Goal: Information Seeking & Learning: Learn about a topic

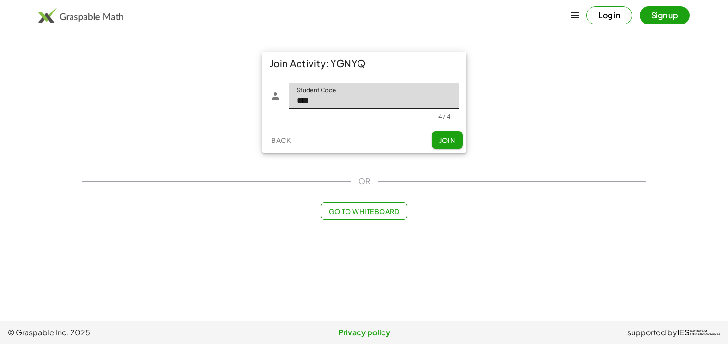
type input "****"
click at [457, 143] on button "Join" at bounding box center [447, 139] width 31 height 17
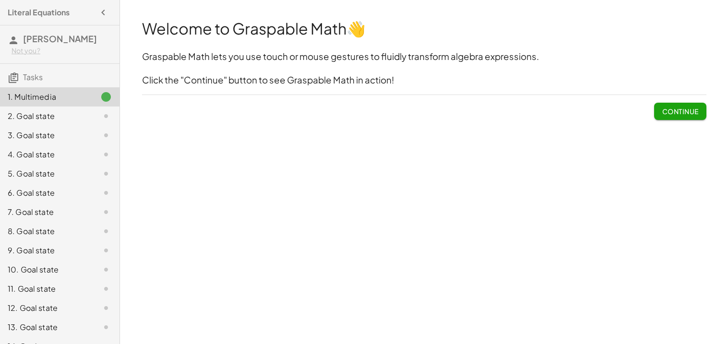
click at [671, 111] on span "Continue" at bounding box center [680, 111] width 36 height 9
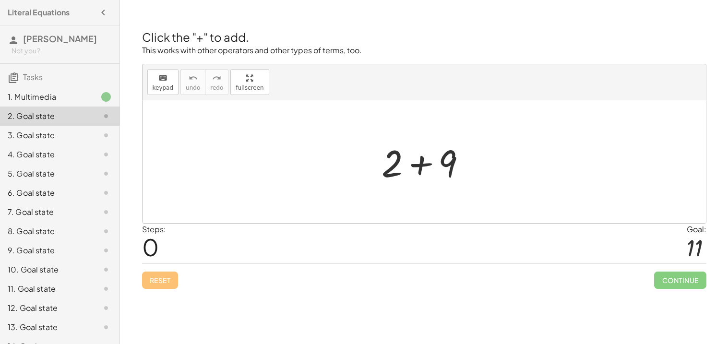
click at [417, 167] on div at bounding box center [428, 161] width 102 height 49
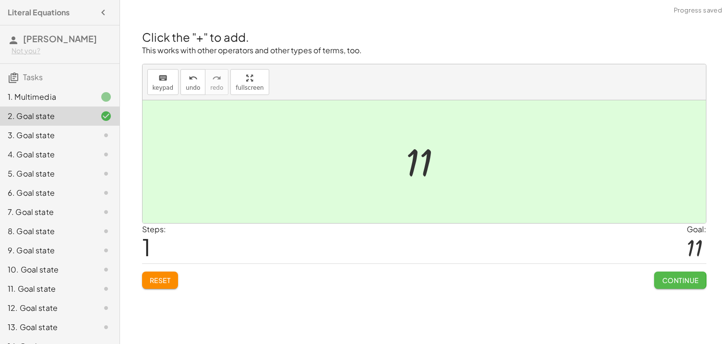
click at [654, 279] on button "Continue" at bounding box center [680, 280] width 52 height 17
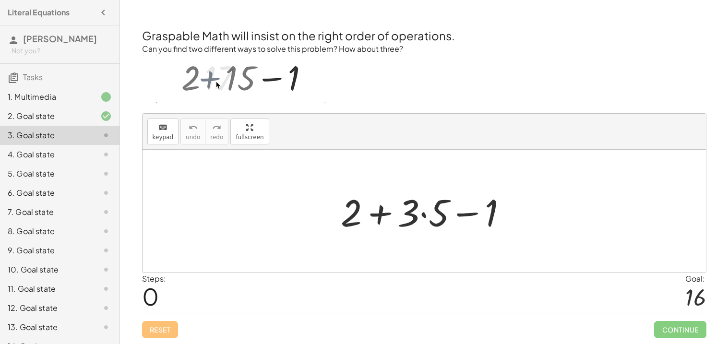
click at [377, 219] on div at bounding box center [428, 211] width 184 height 49
click at [420, 217] on div at bounding box center [428, 211] width 184 height 49
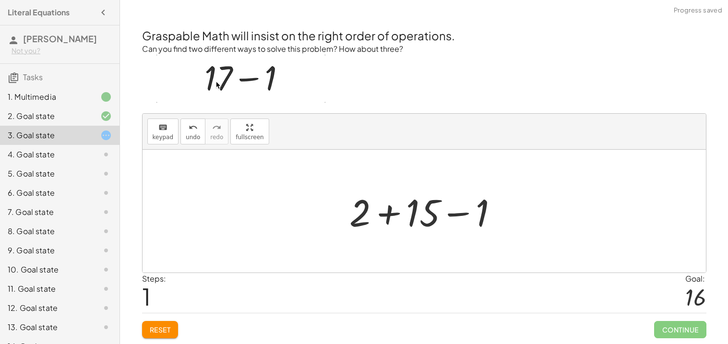
click at [388, 212] on div at bounding box center [427, 211] width 166 height 49
click at [428, 217] on div at bounding box center [428, 211] width 107 height 49
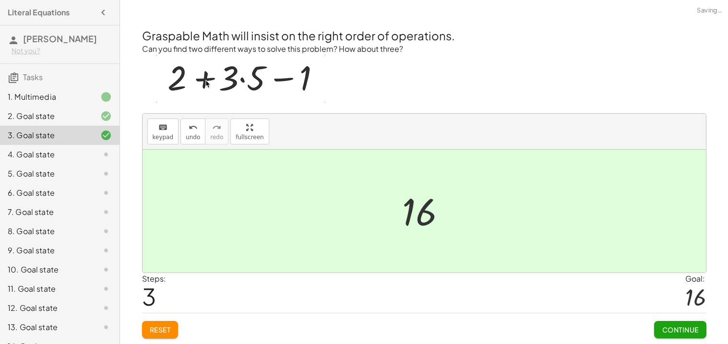
click at [670, 324] on button "Continue" at bounding box center [680, 329] width 52 height 17
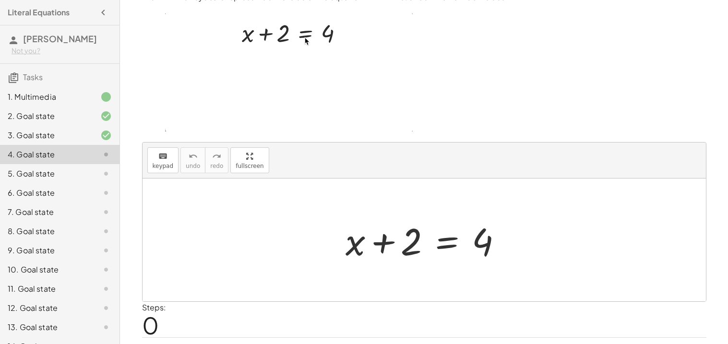
scroll to position [39, 0]
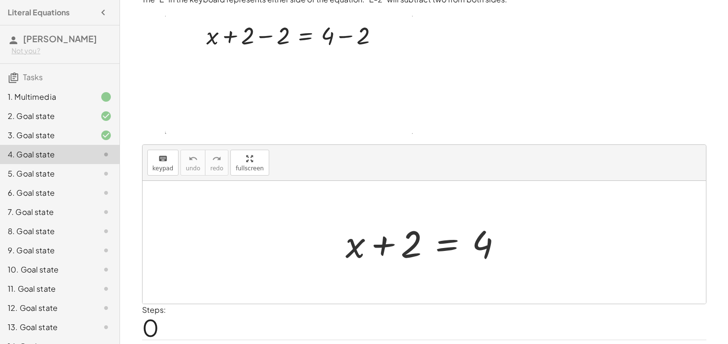
click at [449, 240] on div at bounding box center [428, 242] width 174 height 49
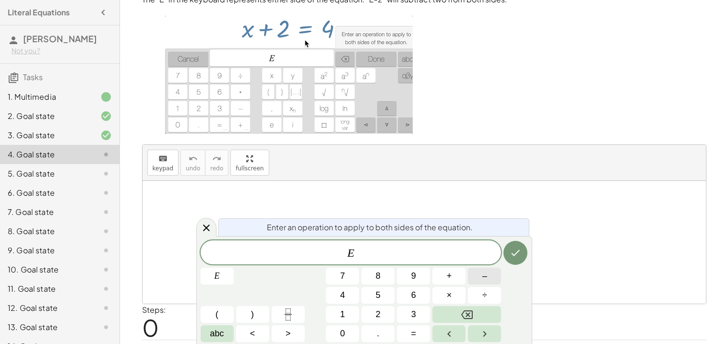
click at [485, 278] on span "–" at bounding box center [484, 276] width 5 height 13
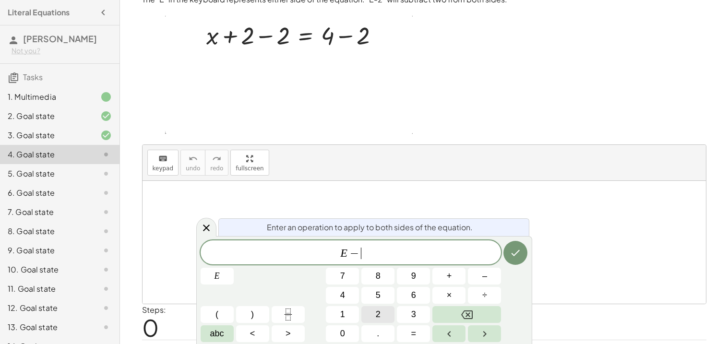
click at [386, 308] on button "2" at bounding box center [377, 314] width 33 height 17
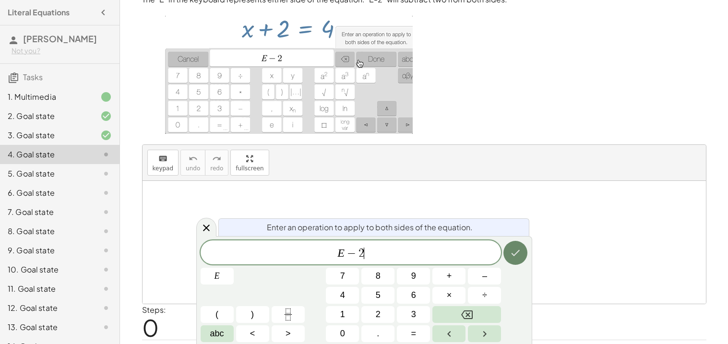
click at [523, 252] on button "Done" at bounding box center [515, 253] width 24 height 24
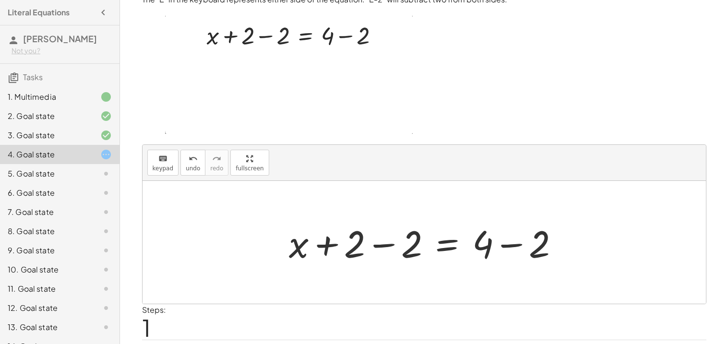
click at [327, 242] on div at bounding box center [428, 242] width 288 height 49
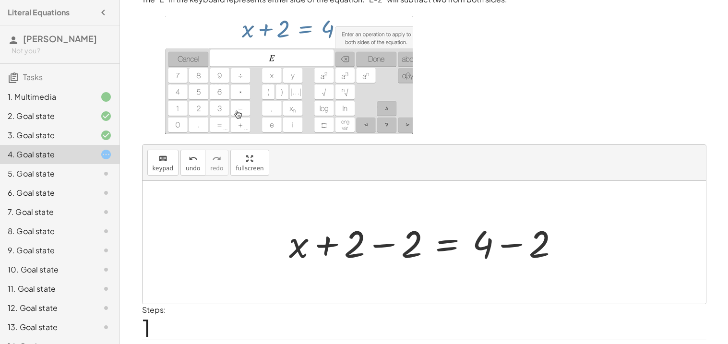
click at [379, 244] on div at bounding box center [428, 242] width 288 height 49
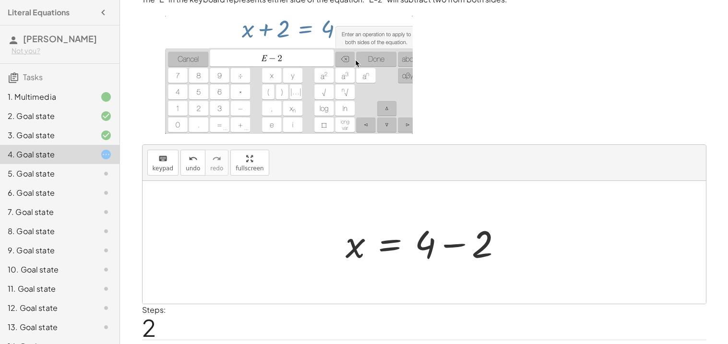
click at [454, 249] on div at bounding box center [428, 242] width 174 height 49
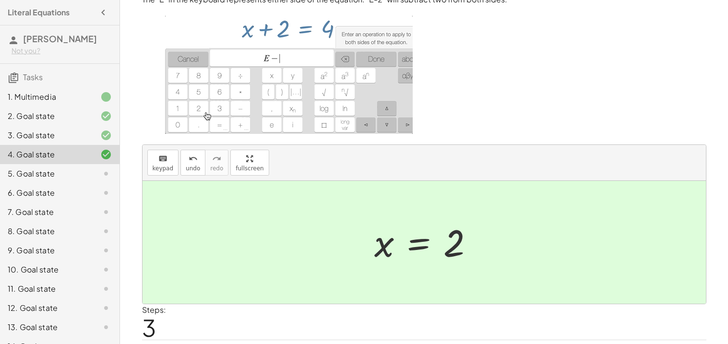
scroll to position [65, 0]
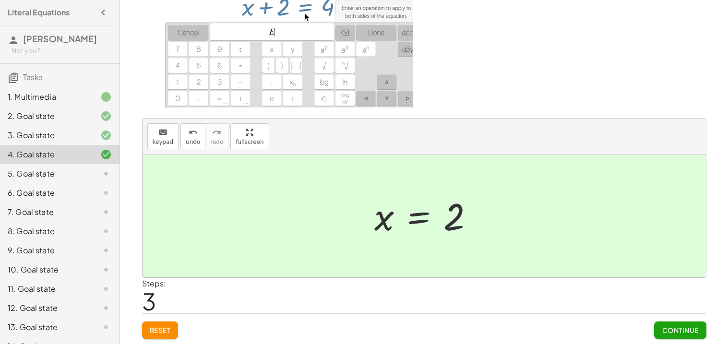
click at [674, 335] on button "Continue" at bounding box center [680, 329] width 52 height 17
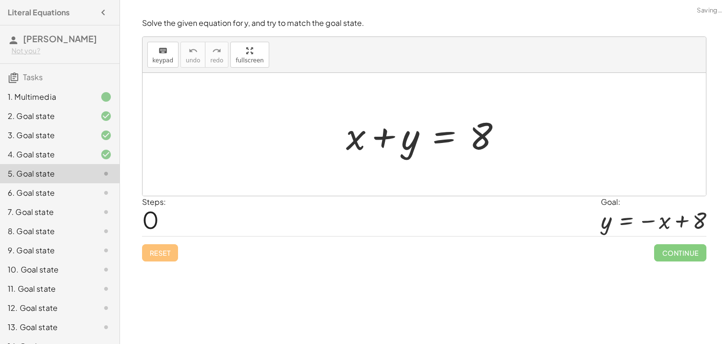
scroll to position [0, 0]
click at [385, 139] on div at bounding box center [427, 134] width 173 height 49
click at [448, 143] on div at bounding box center [427, 134] width 173 height 49
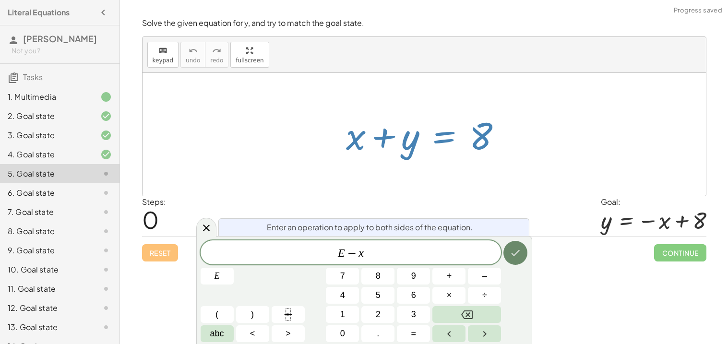
click at [521, 250] on button "Done" at bounding box center [515, 253] width 24 height 24
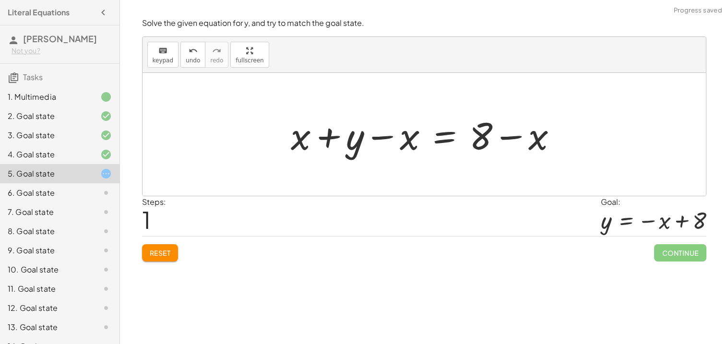
click at [440, 136] on div at bounding box center [428, 134] width 284 height 49
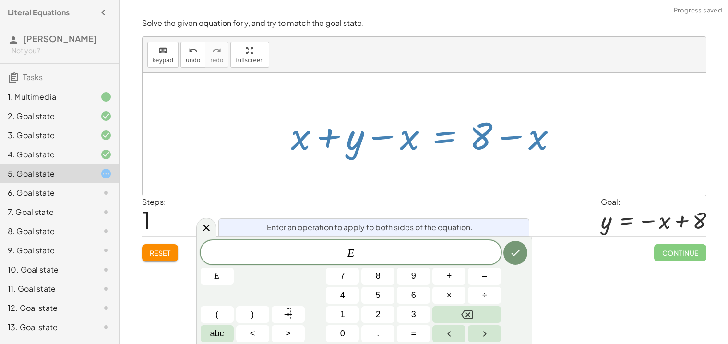
click at [375, 134] on div at bounding box center [428, 134] width 284 height 49
click at [519, 247] on icon "Done" at bounding box center [516, 253] width 12 height 12
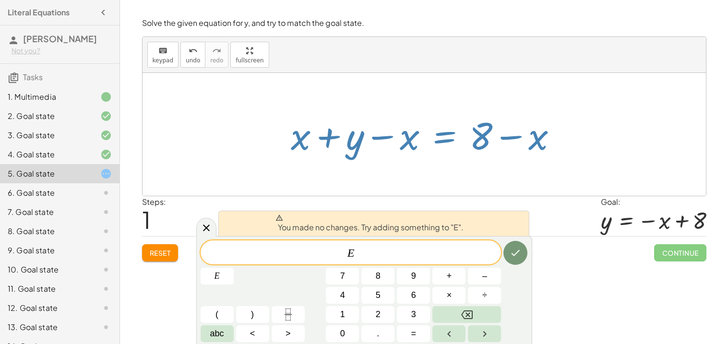
click at [326, 138] on div at bounding box center [428, 134] width 284 height 49
click at [202, 234] on div at bounding box center [206, 227] width 20 height 19
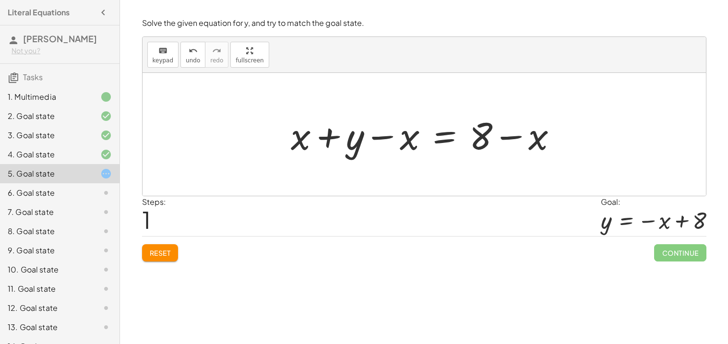
click at [327, 142] on div at bounding box center [428, 134] width 284 height 49
click at [384, 133] on div at bounding box center [428, 134] width 284 height 49
click at [507, 135] on div at bounding box center [428, 134] width 284 height 49
click at [439, 137] on div at bounding box center [428, 134] width 284 height 49
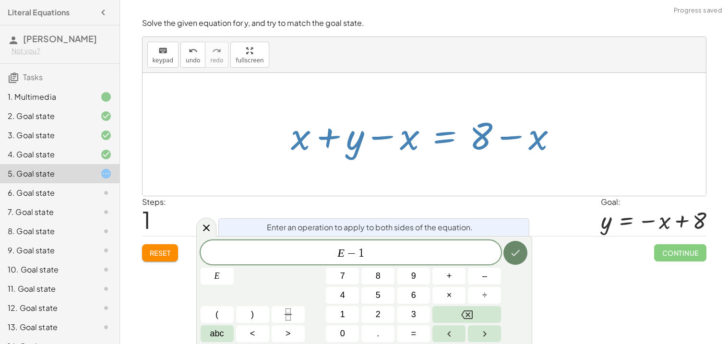
click at [524, 249] on button "Done" at bounding box center [515, 253] width 24 height 24
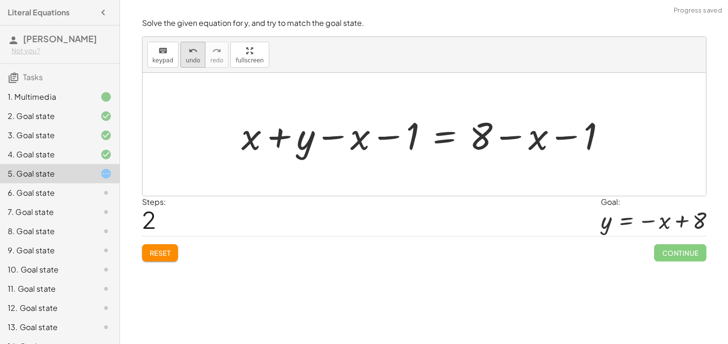
click at [190, 58] on span "undo" at bounding box center [193, 60] width 14 height 7
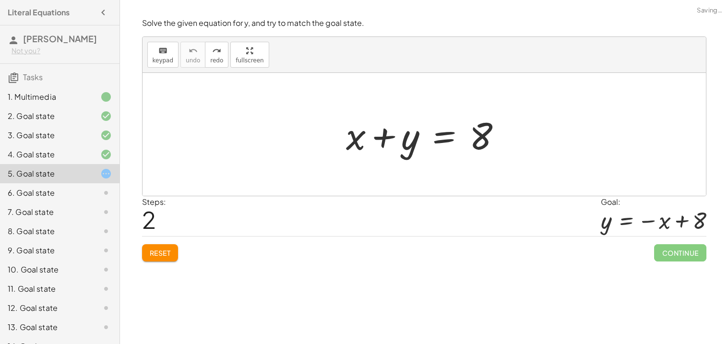
click at [467, 142] on div at bounding box center [427, 134] width 173 height 49
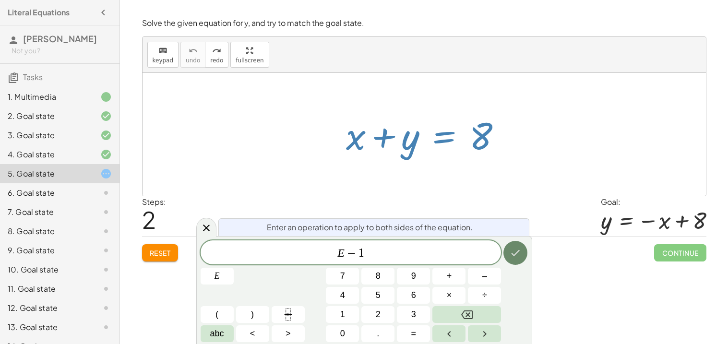
click at [511, 261] on button "Done" at bounding box center [515, 253] width 24 height 24
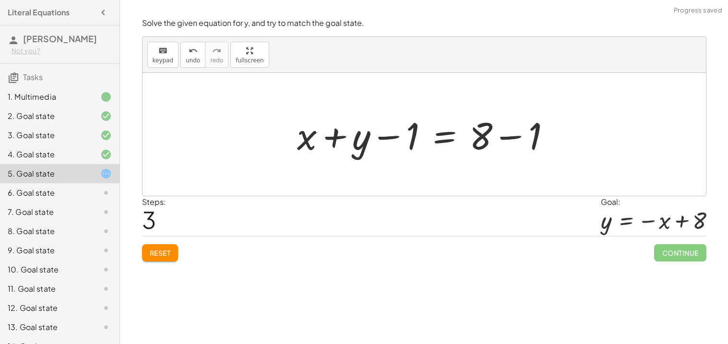
click at [342, 139] on div at bounding box center [427, 134] width 271 height 49
click at [393, 140] on div at bounding box center [427, 134] width 271 height 49
click at [451, 138] on div at bounding box center [427, 134] width 271 height 49
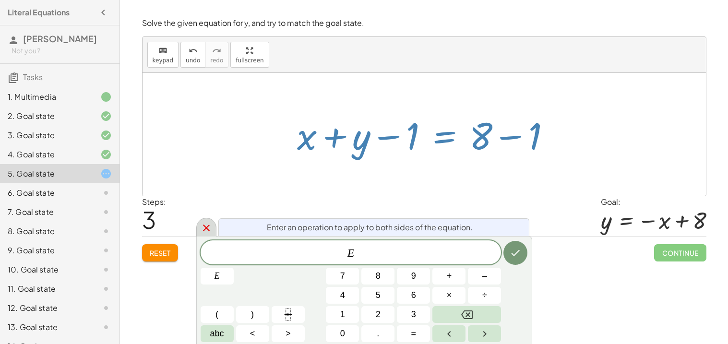
click at [199, 227] on div at bounding box center [206, 227] width 20 height 19
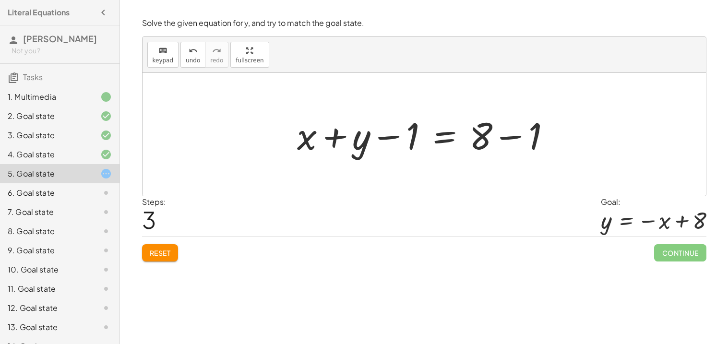
click at [502, 134] on div at bounding box center [427, 134] width 271 height 49
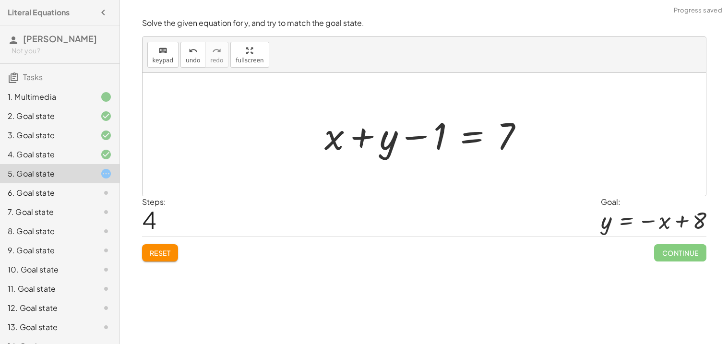
click at [420, 137] on div at bounding box center [428, 134] width 216 height 49
click at [373, 140] on div at bounding box center [428, 134] width 216 height 49
click at [189, 48] on icon "undo" at bounding box center [193, 51] width 9 height 12
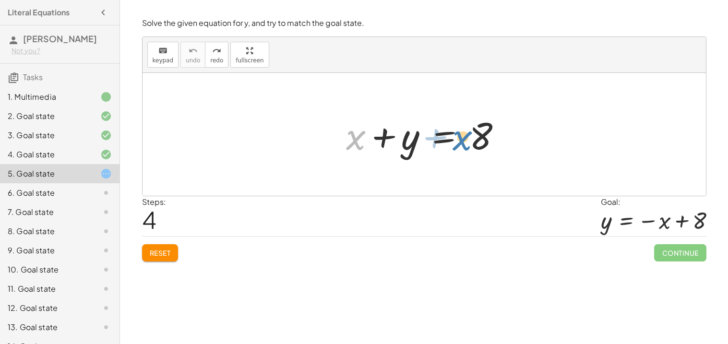
drag, startPoint x: 351, startPoint y: 142, endPoint x: 458, endPoint y: 142, distance: 107.0
click at [458, 142] on div at bounding box center [427, 134] width 173 height 49
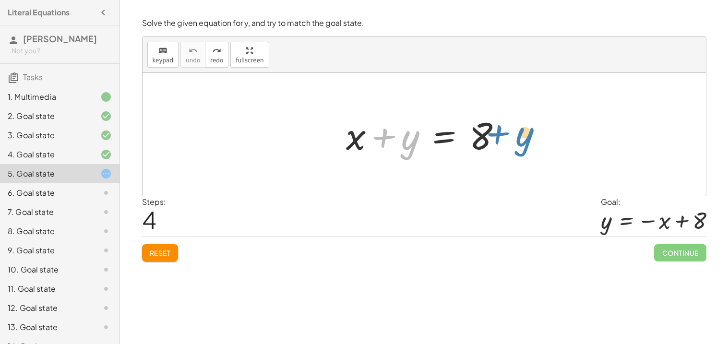
drag, startPoint x: 375, startPoint y: 140, endPoint x: 489, endPoint y: 136, distance: 114.2
click at [489, 136] on div at bounding box center [427, 134] width 173 height 49
click at [147, 251] on button "Reset" at bounding box center [160, 252] width 36 height 17
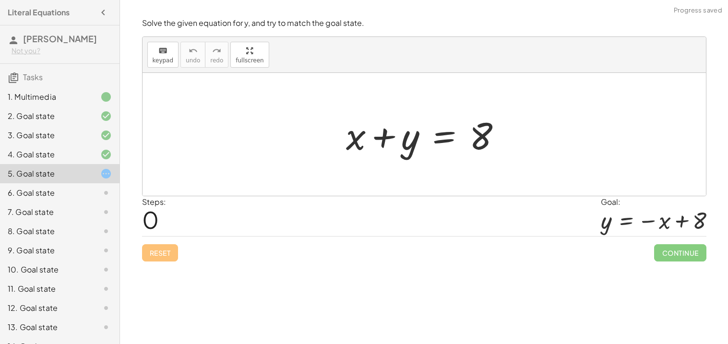
click at [441, 142] on div at bounding box center [427, 134] width 173 height 49
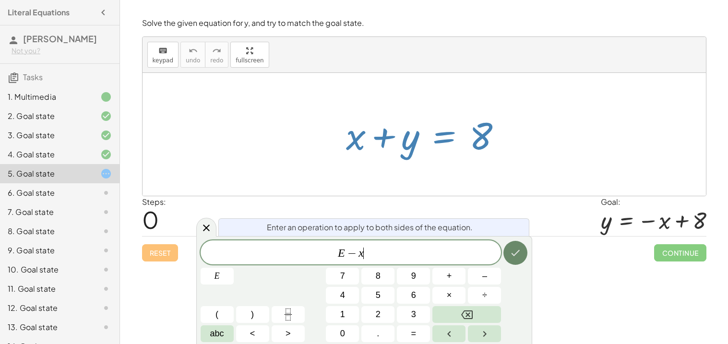
click at [509, 254] on button "Done" at bounding box center [515, 253] width 24 height 24
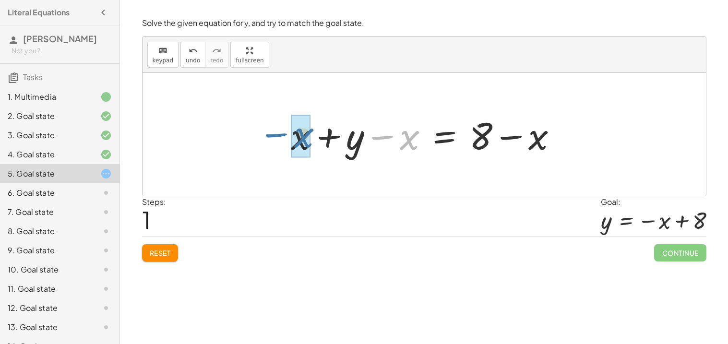
drag, startPoint x: 407, startPoint y: 135, endPoint x: 301, endPoint y: 133, distance: 106.1
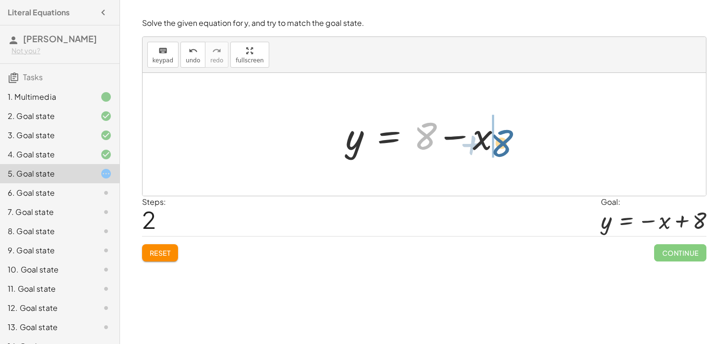
drag, startPoint x: 427, startPoint y: 145, endPoint x: 505, endPoint y: 151, distance: 77.9
click at [505, 151] on div at bounding box center [427, 134] width 173 height 49
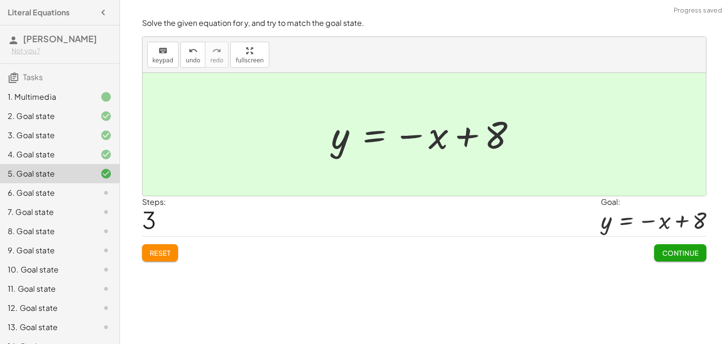
click at [680, 250] on span "Continue" at bounding box center [680, 253] width 36 height 9
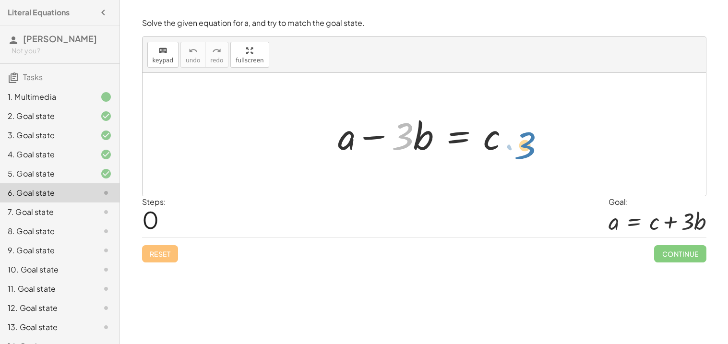
drag, startPoint x: 403, startPoint y: 142, endPoint x: 525, endPoint y: 151, distance: 123.1
click at [525, 151] on div "· 3 + a − · 3 · b = c" at bounding box center [423, 134] width 563 height 123
click at [413, 142] on div at bounding box center [427, 134] width 189 height 49
click at [437, 138] on div at bounding box center [427, 134] width 189 height 49
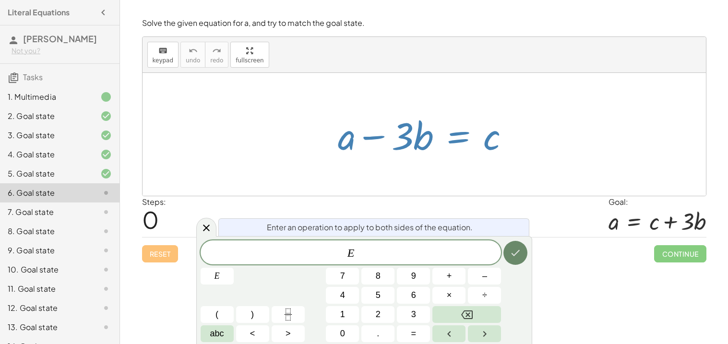
click at [515, 256] on icon "Done" at bounding box center [516, 253] width 12 height 12
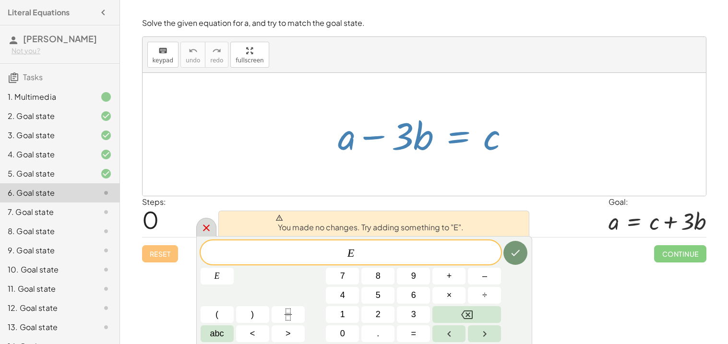
click at [201, 232] on icon at bounding box center [207, 228] width 12 height 12
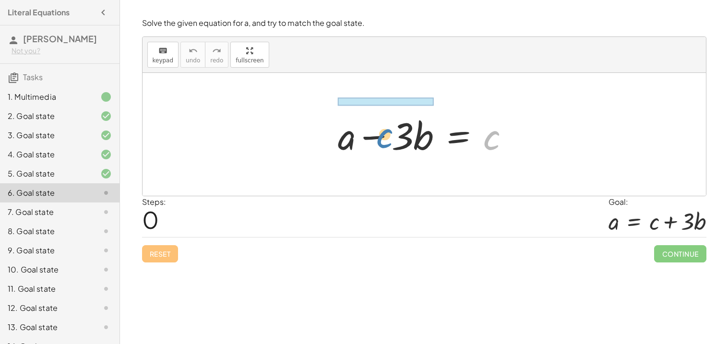
drag, startPoint x: 489, startPoint y: 144, endPoint x: 383, endPoint y: 142, distance: 106.5
click at [383, 142] on div at bounding box center [427, 134] width 189 height 49
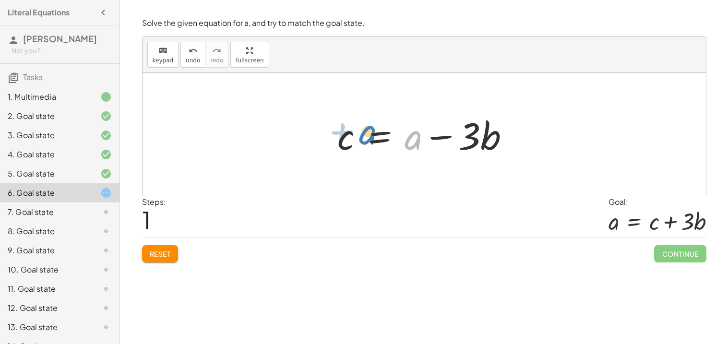
drag, startPoint x: 413, startPoint y: 146, endPoint x: 364, endPoint y: 141, distance: 49.2
click at [364, 141] on div at bounding box center [427, 134] width 189 height 49
drag, startPoint x: 414, startPoint y: 138, endPoint x: 348, endPoint y: 133, distance: 65.9
click at [348, 133] on div at bounding box center [427, 134] width 189 height 49
drag, startPoint x: 346, startPoint y: 144, endPoint x: 436, endPoint y: 142, distance: 89.3
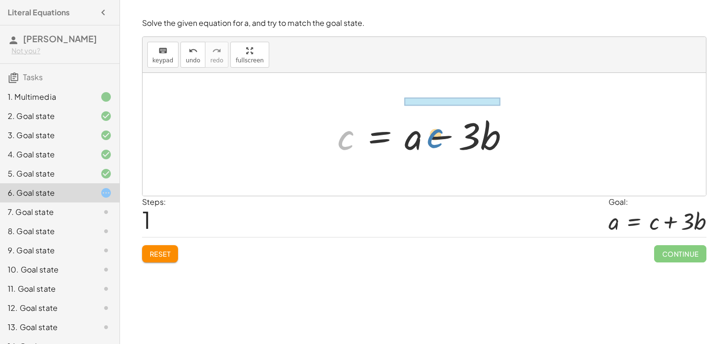
click at [436, 142] on div at bounding box center [427, 134] width 189 height 49
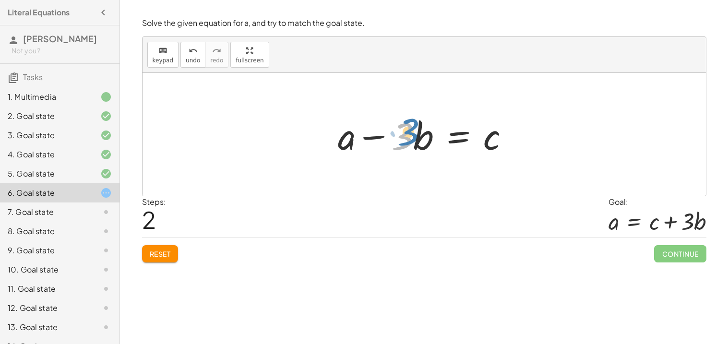
click at [411, 137] on div at bounding box center [427, 134] width 189 height 49
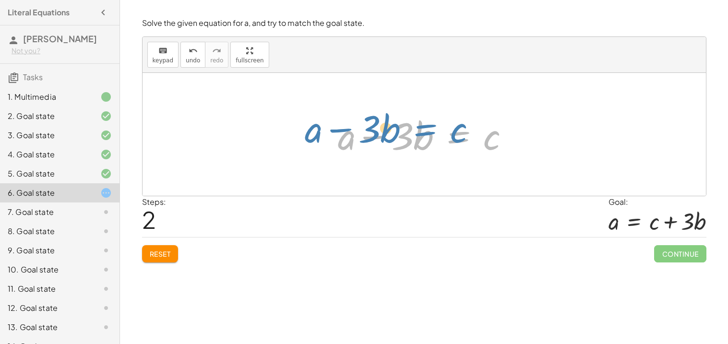
drag, startPoint x: 467, startPoint y: 131, endPoint x: 442, endPoint y: 126, distance: 26.0
click at [442, 126] on div at bounding box center [427, 134] width 189 height 49
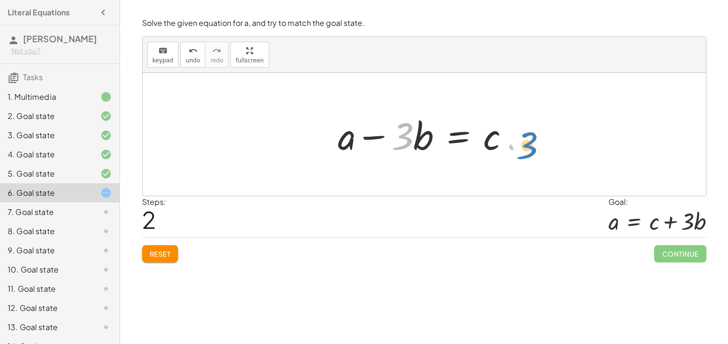
drag, startPoint x: 408, startPoint y: 133, endPoint x: 533, endPoint y: 142, distance: 125.1
click at [533, 142] on div "+ a − · 3 · b = c c = + a − · 3 · b · 3 + a − · 3 · b = c" at bounding box center [423, 134] width 563 height 123
drag, startPoint x: 417, startPoint y: 139, endPoint x: 533, endPoint y: 135, distance: 115.7
click at [0, 0] on div "Solve the given equation for a, and try to match the goal state. keyboard keypa…" at bounding box center [0, 0] width 0 height 0
click at [162, 261] on button "Reset" at bounding box center [160, 253] width 36 height 17
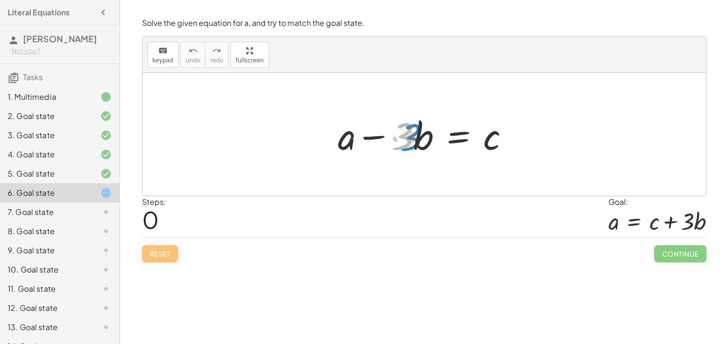
drag, startPoint x: 393, startPoint y: 133, endPoint x: 386, endPoint y: 133, distance: 6.7
click at [386, 133] on div at bounding box center [427, 134] width 189 height 49
drag, startPoint x: 348, startPoint y: 140, endPoint x: 510, endPoint y: 136, distance: 161.7
click at [510, 136] on div at bounding box center [427, 134] width 189 height 49
drag, startPoint x: 342, startPoint y: 139, endPoint x: 547, endPoint y: 145, distance: 205.4
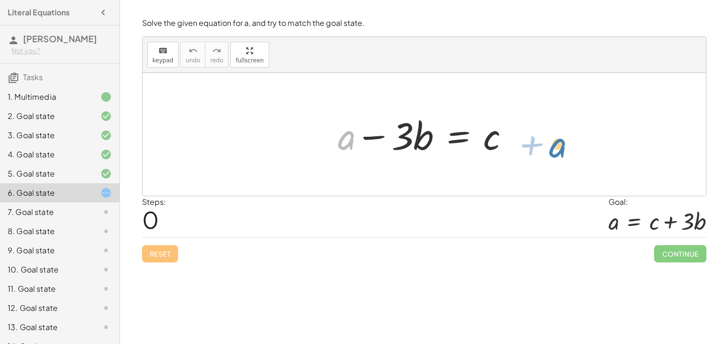
click at [547, 145] on div "+ a + a − · 3 · b = c" at bounding box center [423, 134] width 563 height 123
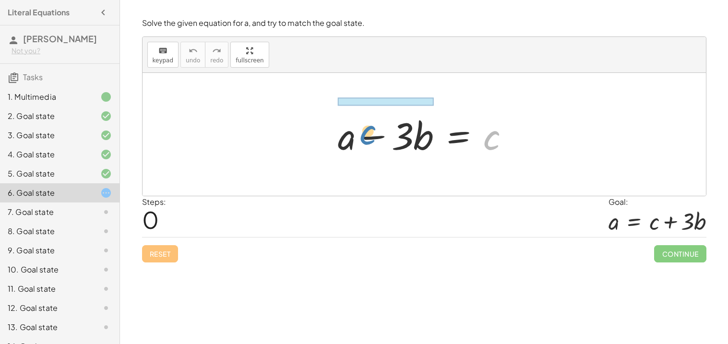
drag, startPoint x: 492, startPoint y: 137, endPoint x: 368, endPoint y: 132, distance: 124.4
click at [368, 132] on div at bounding box center [427, 134] width 189 height 49
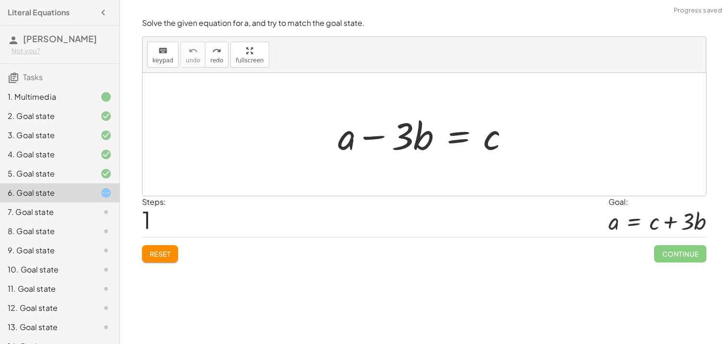
click at [157, 250] on span "Reset" at bounding box center [160, 253] width 21 height 9
click at [353, 146] on div at bounding box center [427, 134] width 189 height 49
drag, startPoint x: 408, startPoint y: 138, endPoint x: 542, endPoint y: 136, distance: 133.9
click at [542, 136] on div "· 3 + a − · 3 · b = c" at bounding box center [423, 134] width 563 height 123
drag, startPoint x: 351, startPoint y: 143, endPoint x: 534, endPoint y: 133, distance: 182.6
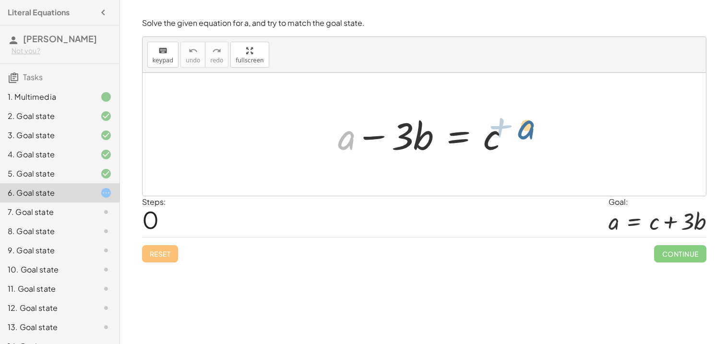
click at [534, 133] on div "+ a + a − · 3 · b = c" at bounding box center [423, 134] width 563 height 123
drag, startPoint x: 344, startPoint y: 133, endPoint x: 537, endPoint y: 135, distance: 193.4
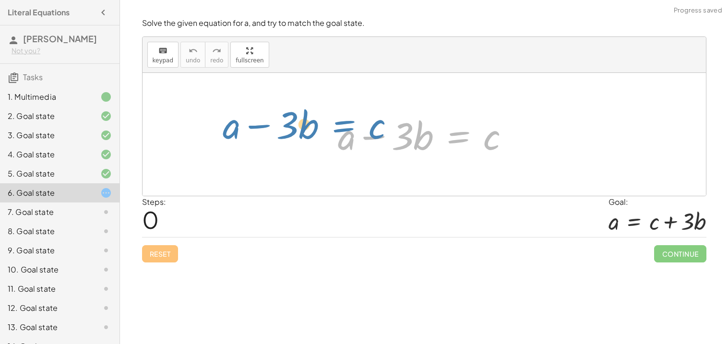
drag, startPoint x: 450, startPoint y: 142, endPoint x: 357, endPoint y: 139, distance: 93.1
click at [357, 139] on div at bounding box center [427, 134] width 189 height 49
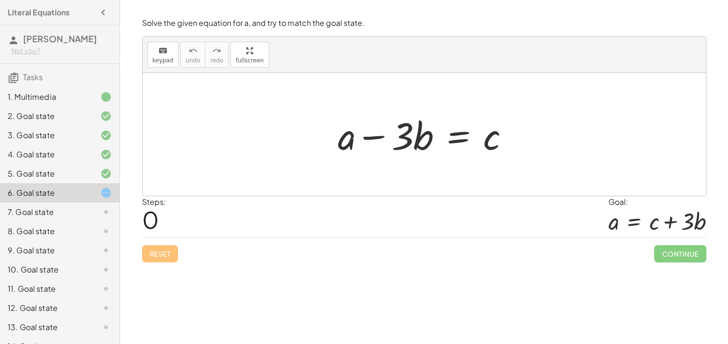
click at [460, 147] on div at bounding box center [427, 134] width 189 height 49
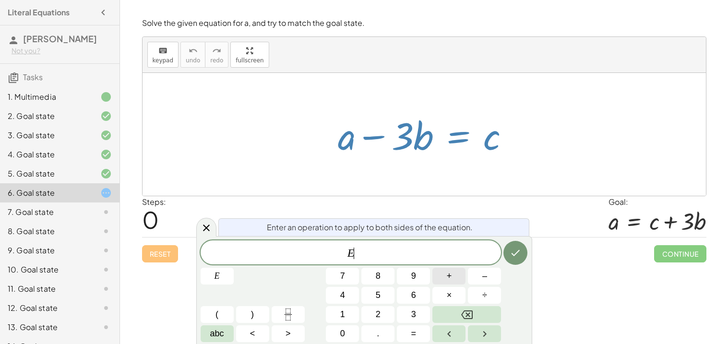
click at [447, 279] on span "+" at bounding box center [449, 276] width 5 height 13
click at [520, 261] on button "Done" at bounding box center [515, 253] width 24 height 24
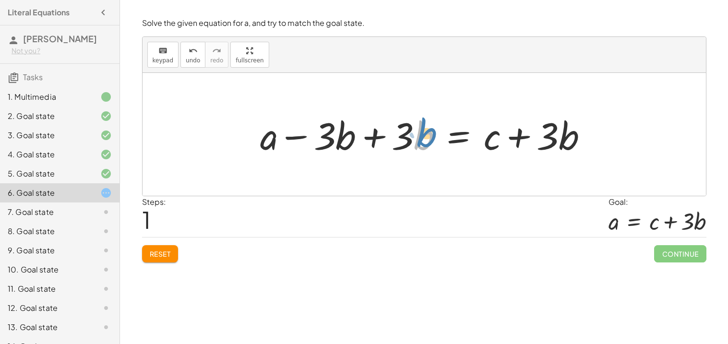
drag, startPoint x: 416, startPoint y: 129, endPoint x: 437, endPoint y: 126, distance: 21.8
click at [437, 126] on div at bounding box center [427, 134] width 345 height 49
click at [367, 140] on div at bounding box center [427, 134] width 345 height 49
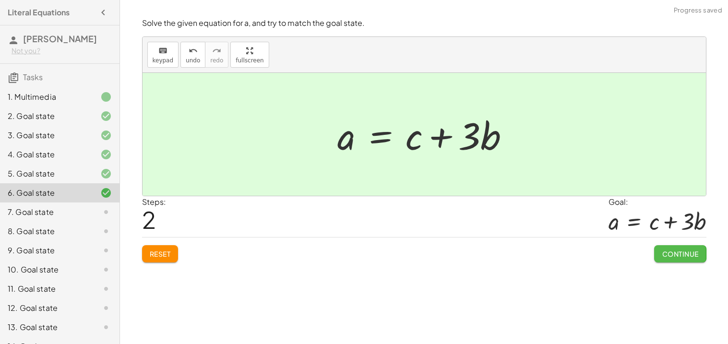
click at [656, 254] on button "Continue" at bounding box center [680, 253] width 52 height 17
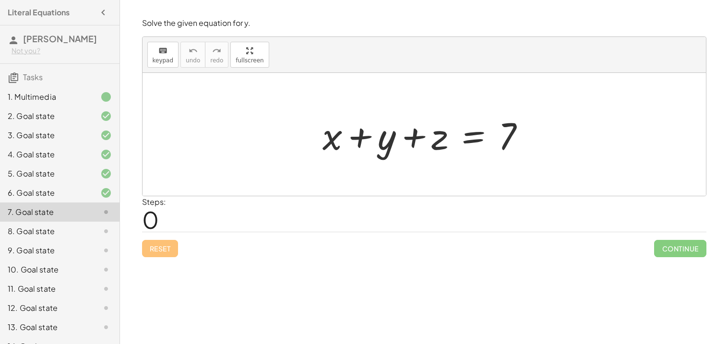
click at [363, 139] on div at bounding box center [428, 134] width 220 height 49
click at [419, 141] on div at bounding box center [428, 134] width 220 height 49
click at [470, 138] on div at bounding box center [428, 134] width 220 height 49
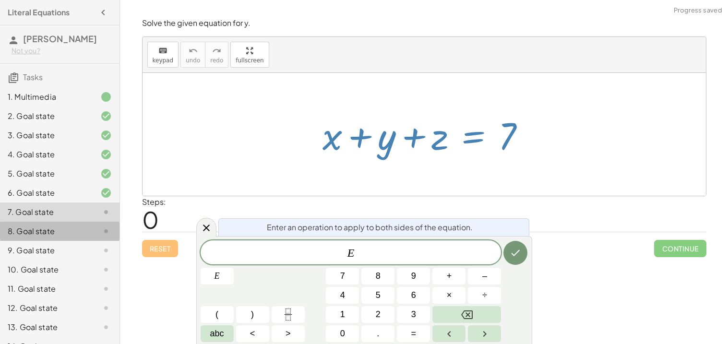
click at [61, 260] on div "8. Goal state" at bounding box center [59, 269] width 119 height 19
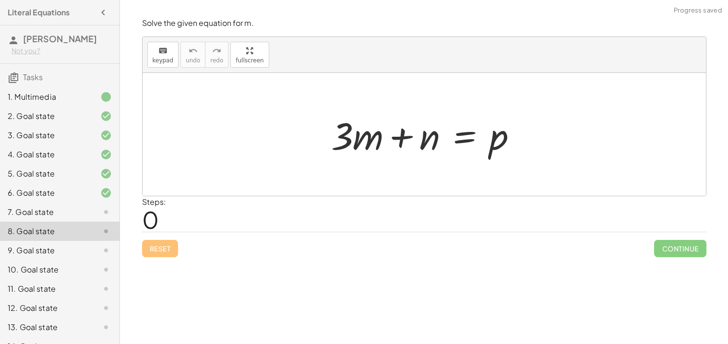
click at [25, 254] on div "9. Goal state" at bounding box center [46, 251] width 77 height 12
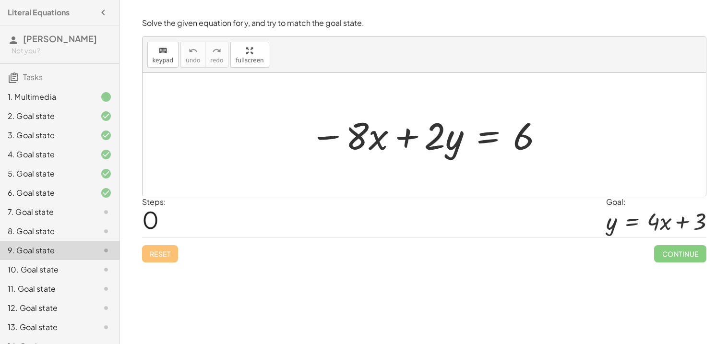
click at [482, 136] on div at bounding box center [427, 134] width 245 height 49
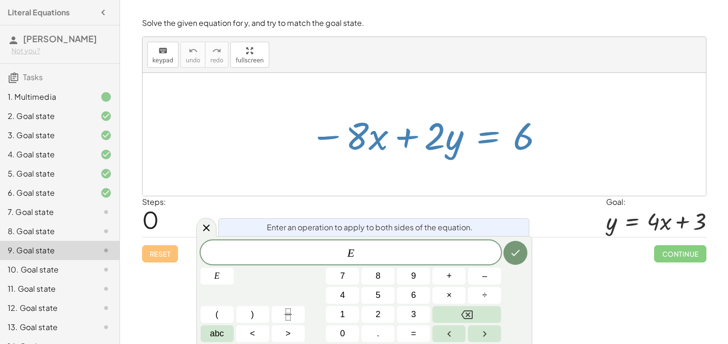
click at [422, 175] on div at bounding box center [423, 134] width 563 height 123
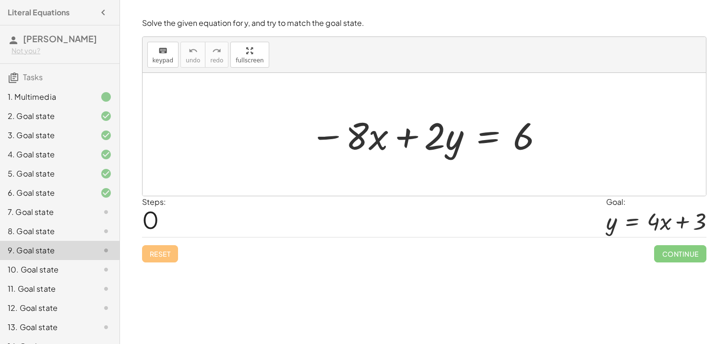
click at [488, 129] on div at bounding box center [427, 134] width 245 height 49
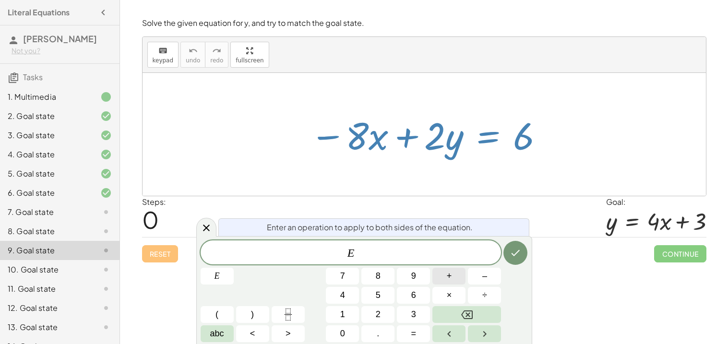
click at [438, 274] on button "+" at bounding box center [448, 276] width 33 height 17
click at [391, 279] on button "8" at bounding box center [377, 276] width 33 height 17
click at [468, 318] on icon "Backspace" at bounding box center [467, 314] width 12 height 9
click at [458, 275] on button "+" at bounding box center [448, 276] width 33 height 17
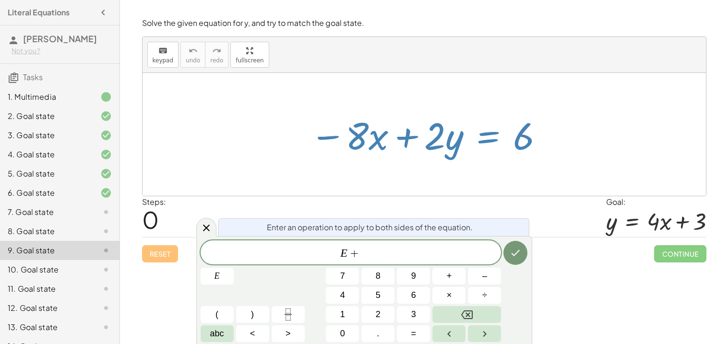
click at [351, 306] on div "E + ​ E 7 8 9 + – 4 5 6 × ÷ ( ) 1 2 3 abc < > 0 . =" at bounding box center [364, 291] width 327 height 102
click at [351, 308] on button "1" at bounding box center [342, 314] width 33 height 17
click at [367, 310] on button "2" at bounding box center [377, 314] width 33 height 17
click at [511, 256] on icon "Done" at bounding box center [516, 253] width 12 height 12
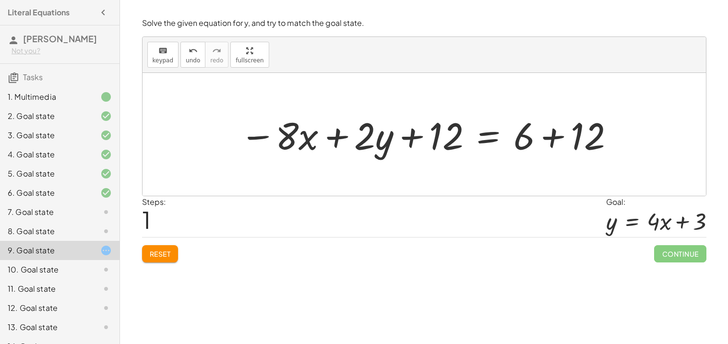
click at [543, 145] on div at bounding box center [427, 134] width 385 height 49
click at [408, 130] on div at bounding box center [400, 134] width 330 height 49
click at [329, 143] on div at bounding box center [400, 134] width 330 height 49
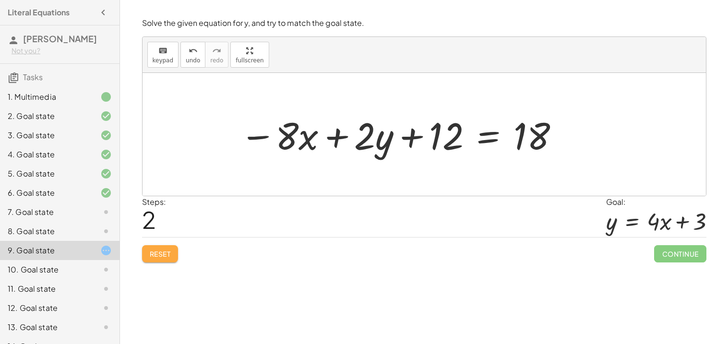
click at [160, 253] on span "Reset" at bounding box center [160, 253] width 21 height 9
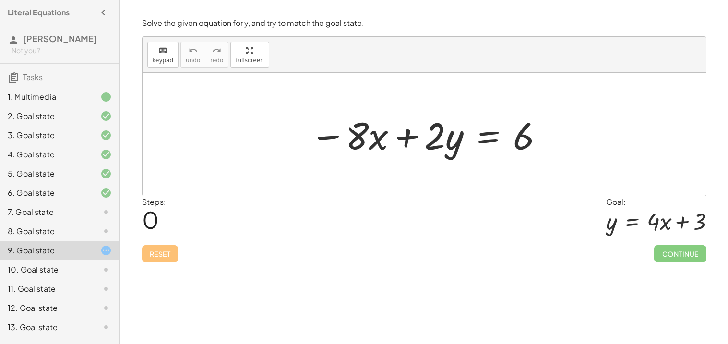
click at [495, 140] on div at bounding box center [427, 134] width 245 height 49
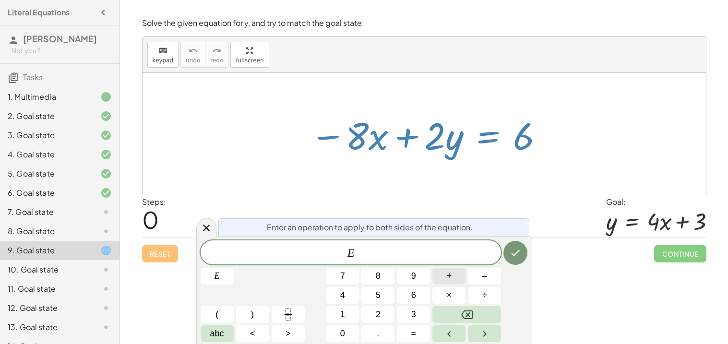
click at [447, 280] on span "+" at bounding box center [449, 276] width 5 height 13
click at [388, 275] on button "8" at bounding box center [377, 276] width 33 height 17
click at [513, 249] on icon "Done" at bounding box center [516, 253] width 12 height 12
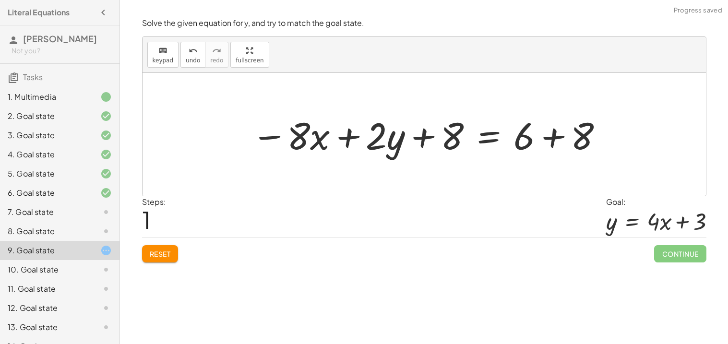
click at [425, 140] on div at bounding box center [428, 134] width 363 height 49
click at [169, 255] on span "Reset" at bounding box center [160, 253] width 21 height 9
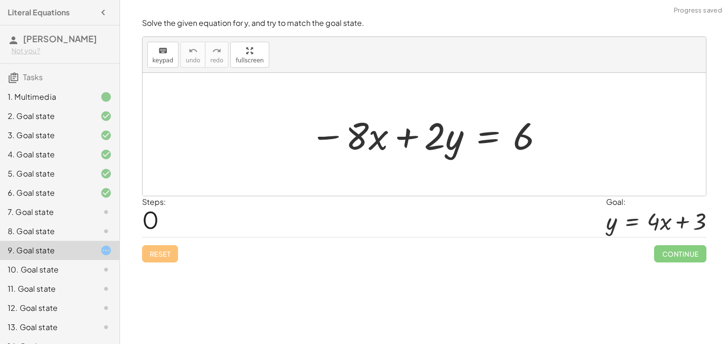
click at [497, 137] on div at bounding box center [427, 134] width 245 height 49
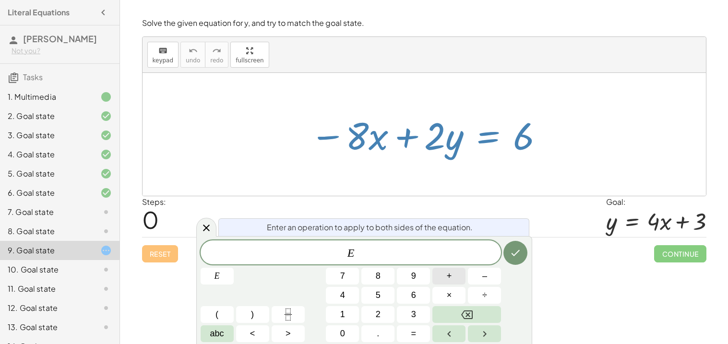
click at [444, 279] on button "+" at bounding box center [448, 276] width 33 height 17
click at [380, 283] on button "8" at bounding box center [377, 276] width 33 height 17
click at [461, 309] on icon "Backspace" at bounding box center [467, 315] width 12 height 12
click at [340, 295] on span "4" at bounding box center [342, 295] width 5 height 13
click at [449, 316] on button "Backspace" at bounding box center [466, 314] width 69 height 17
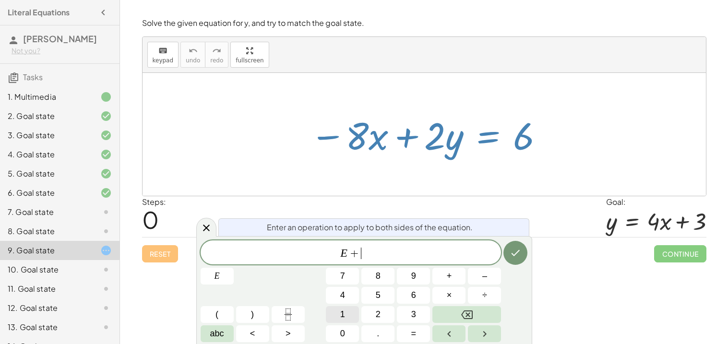
click at [349, 314] on button "1" at bounding box center [342, 314] width 33 height 17
click at [371, 314] on button "2" at bounding box center [377, 314] width 33 height 17
click at [510, 258] on icon "Done" at bounding box center [516, 253] width 12 height 12
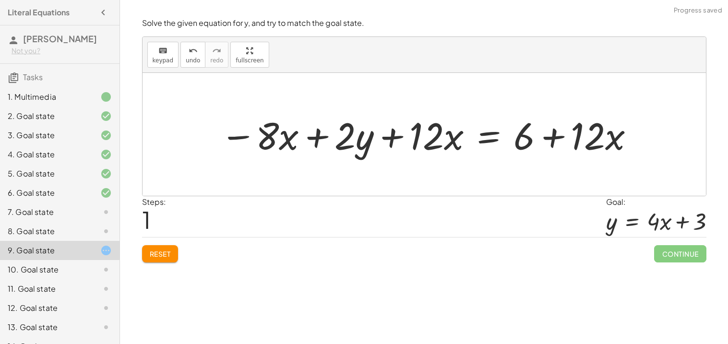
click at [418, 142] on div at bounding box center [427, 134] width 425 height 49
click at [397, 141] on div at bounding box center [427, 134] width 425 height 49
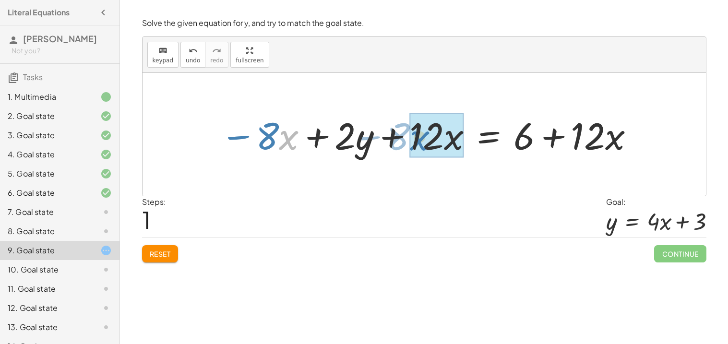
drag, startPoint x: 292, startPoint y: 141, endPoint x: 424, endPoint y: 142, distance: 131.9
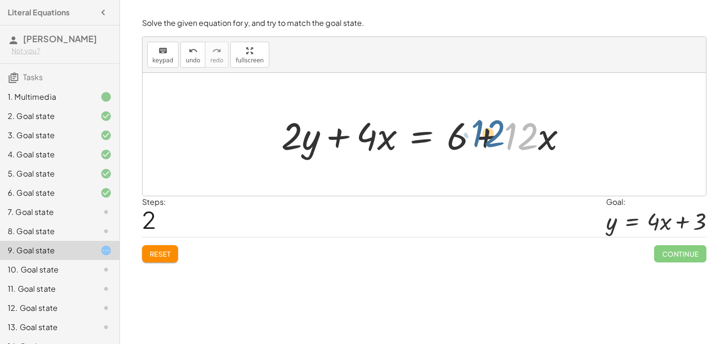
drag, startPoint x: 514, startPoint y: 141, endPoint x: 482, endPoint y: 137, distance: 32.3
click at [482, 137] on div at bounding box center [427, 134] width 303 height 49
drag, startPoint x: 314, startPoint y: 144, endPoint x: 357, endPoint y: 147, distance: 43.3
click at [357, 147] on div at bounding box center [427, 134] width 303 height 49
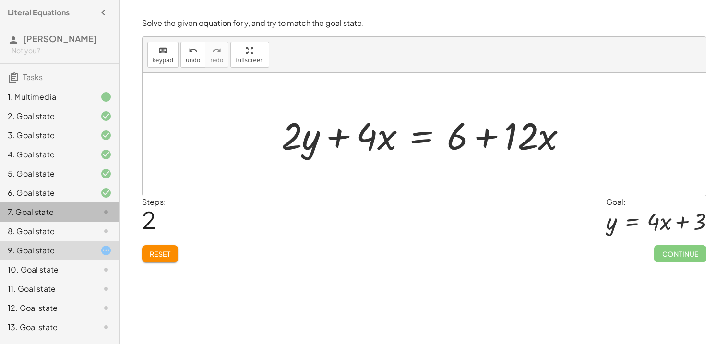
click at [101, 213] on icon at bounding box center [106, 212] width 12 height 12
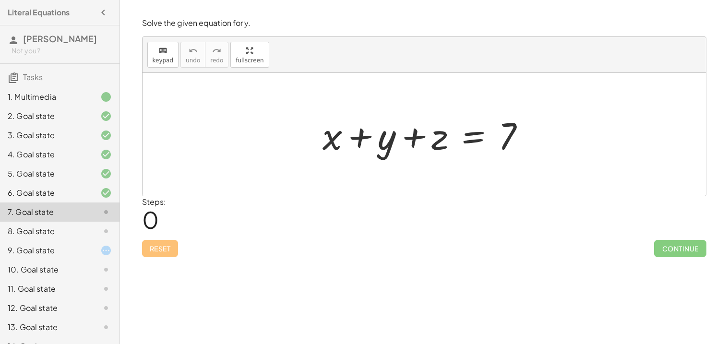
click at [91, 233] on div at bounding box center [98, 232] width 27 height 12
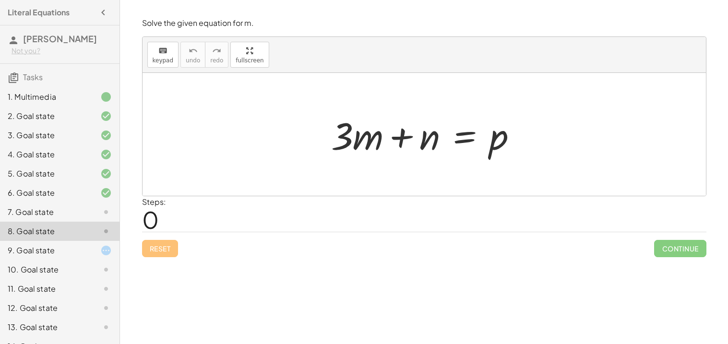
click at [91, 216] on div at bounding box center [98, 212] width 27 height 12
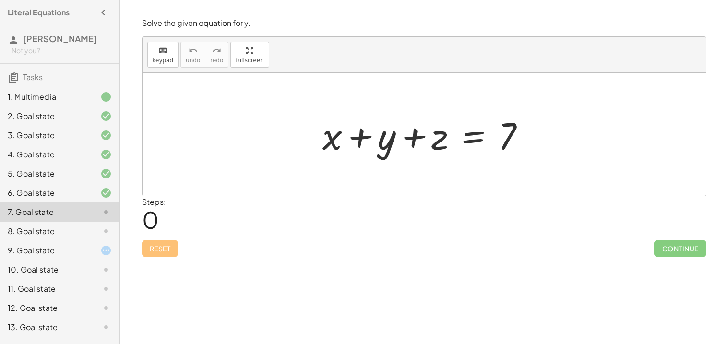
click at [468, 137] on div at bounding box center [428, 134] width 220 height 49
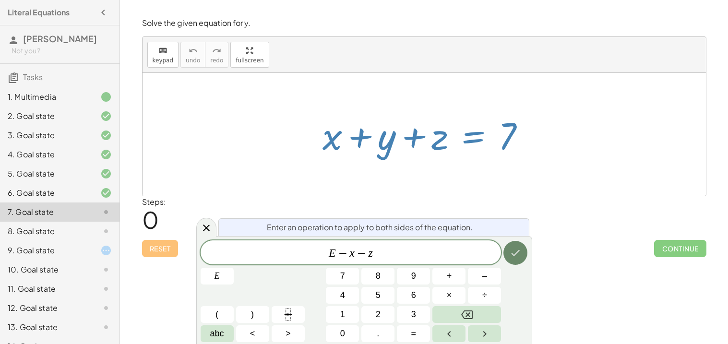
click at [518, 252] on icon "Done" at bounding box center [516, 253] width 12 height 12
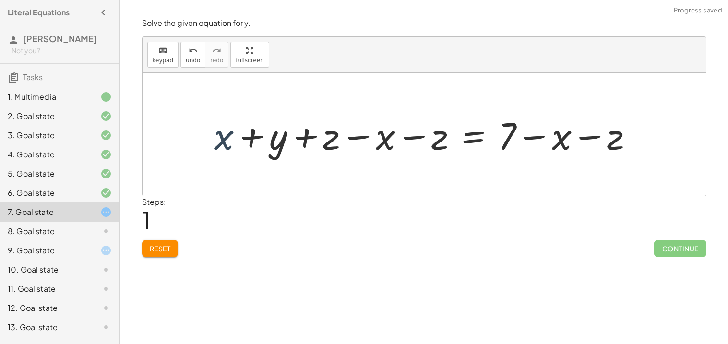
click at [229, 141] on div at bounding box center [427, 134] width 437 height 49
drag, startPoint x: 229, startPoint y: 141, endPoint x: 395, endPoint y: 146, distance: 166.1
click at [395, 146] on div at bounding box center [427, 134] width 437 height 49
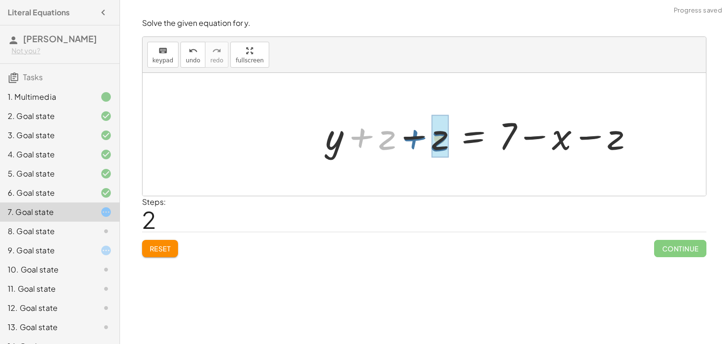
drag, startPoint x: 374, startPoint y: 142, endPoint x: 430, endPoint y: 143, distance: 56.2
click at [430, 143] on div at bounding box center [484, 134] width 326 height 49
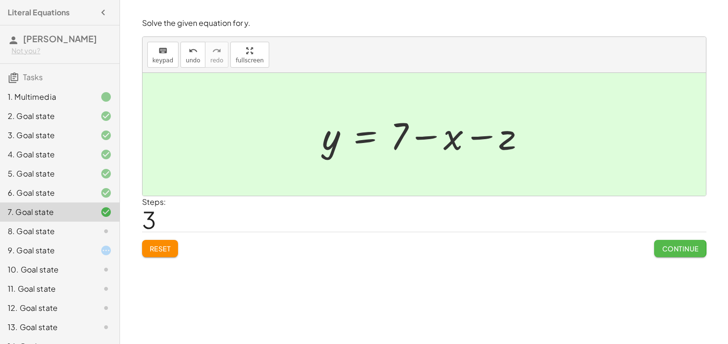
click at [680, 243] on button "Continue" at bounding box center [680, 248] width 52 height 17
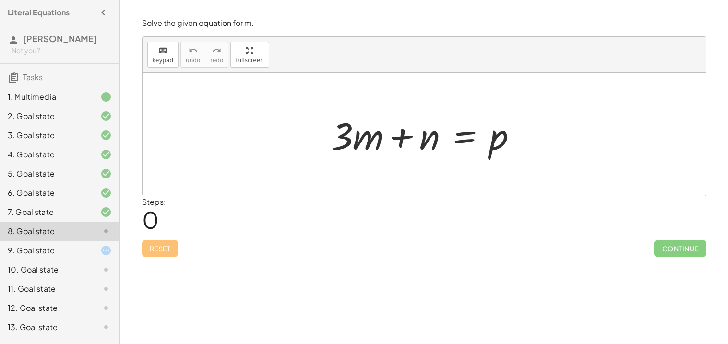
click at [462, 142] on div at bounding box center [427, 134] width 203 height 49
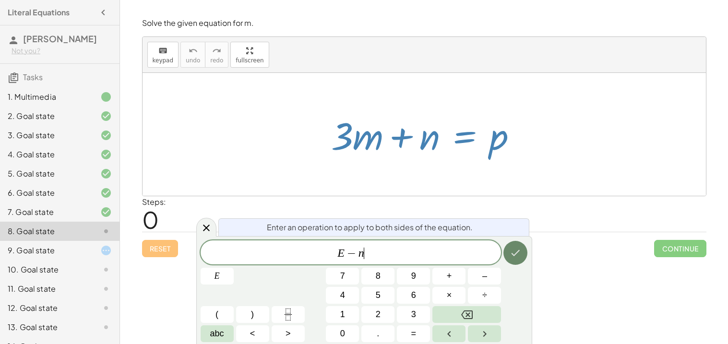
click at [517, 249] on icon "Done" at bounding box center [516, 253] width 12 height 12
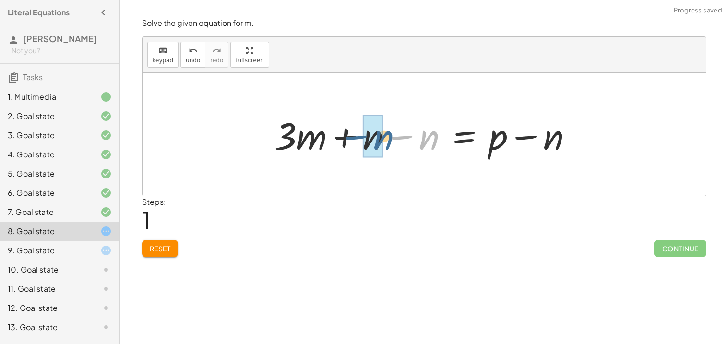
drag, startPoint x: 431, startPoint y: 141, endPoint x: 381, endPoint y: 141, distance: 49.9
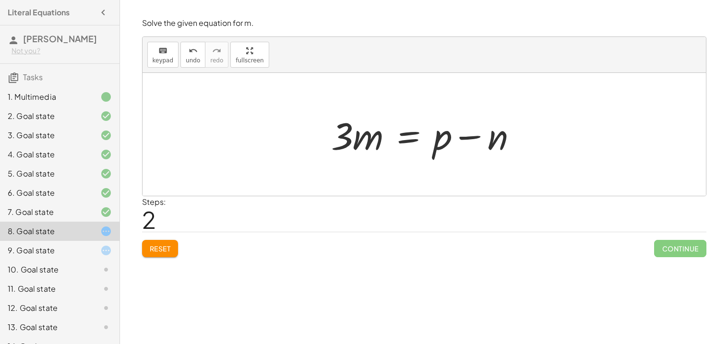
click at [418, 138] on div at bounding box center [427, 134] width 203 height 49
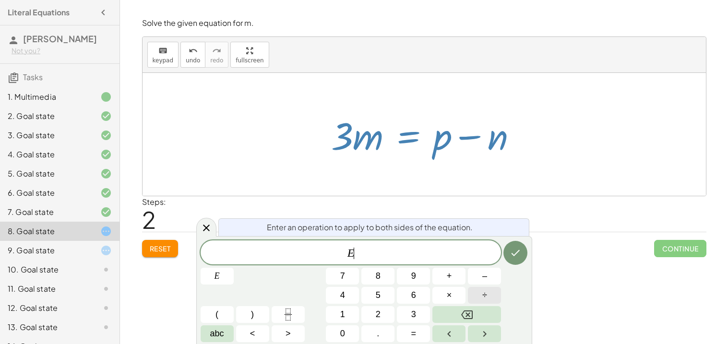
click at [475, 291] on button "÷" at bounding box center [484, 295] width 33 height 17
click at [518, 255] on icon "Done" at bounding box center [516, 253] width 12 height 12
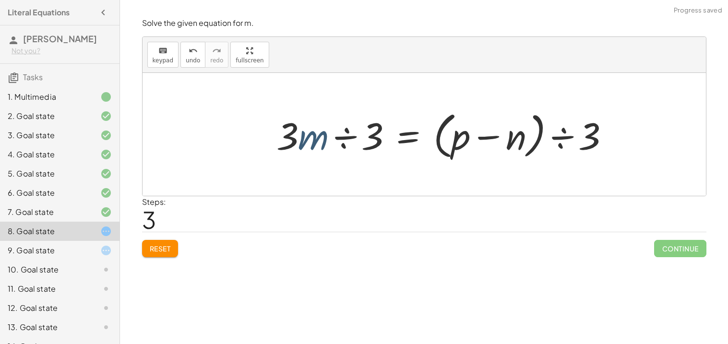
drag, startPoint x: 312, startPoint y: 143, endPoint x: 317, endPoint y: 142, distance: 5.0
click at [317, 142] on div at bounding box center [447, 134] width 350 height 55
drag, startPoint x: 288, startPoint y: 134, endPoint x: 390, endPoint y: 135, distance: 102.2
click at [390, 135] on div at bounding box center [447, 134] width 350 height 55
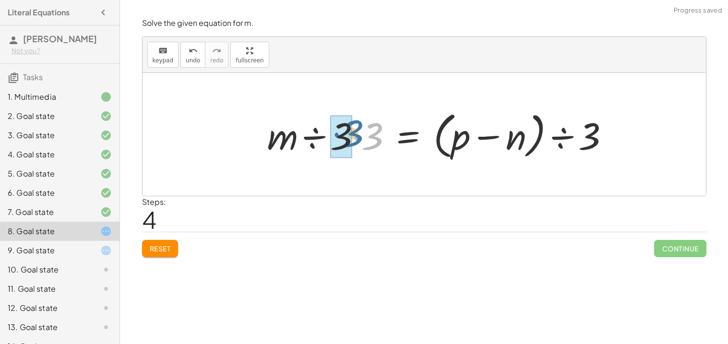
drag, startPoint x: 369, startPoint y: 136, endPoint x: 349, endPoint y: 133, distance: 20.4
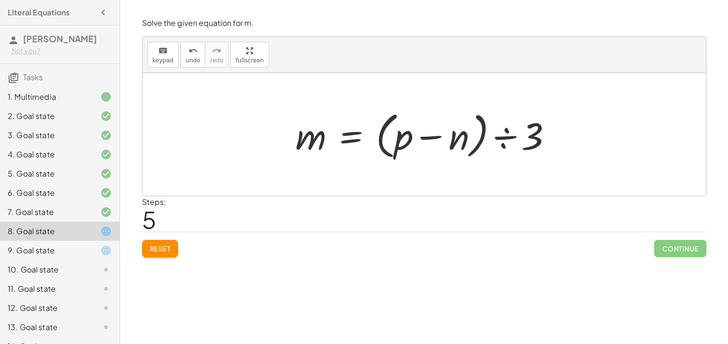
click at [510, 137] on div at bounding box center [428, 134] width 274 height 55
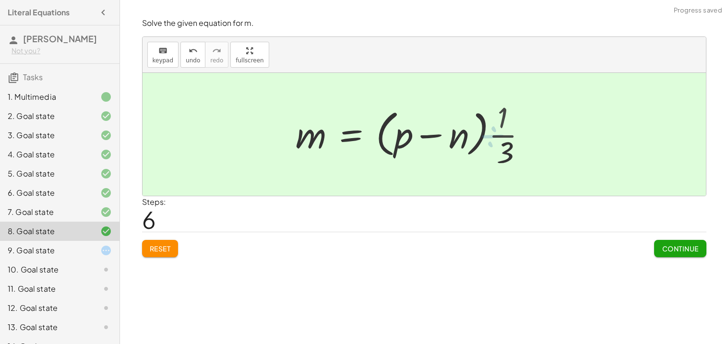
click at [504, 137] on div at bounding box center [415, 134] width 248 height 74
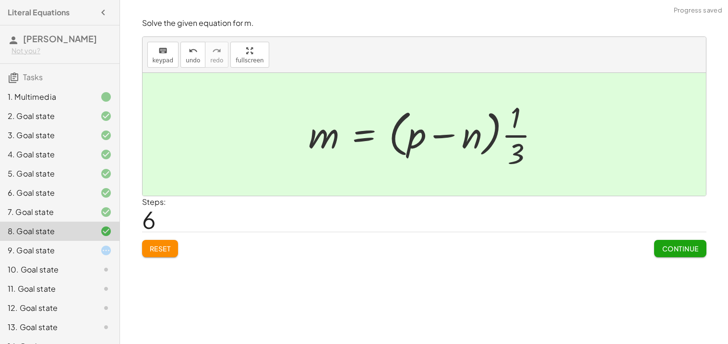
click at [658, 252] on button "Continue" at bounding box center [680, 248] width 52 height 17
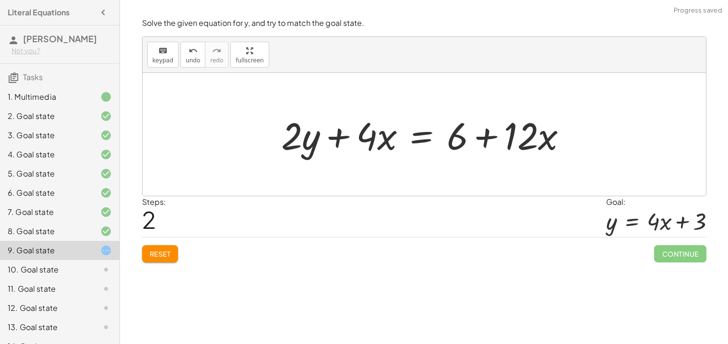
click at [157, 247] on button "Reset" at bounding box center [160, 253] width 36 height 17
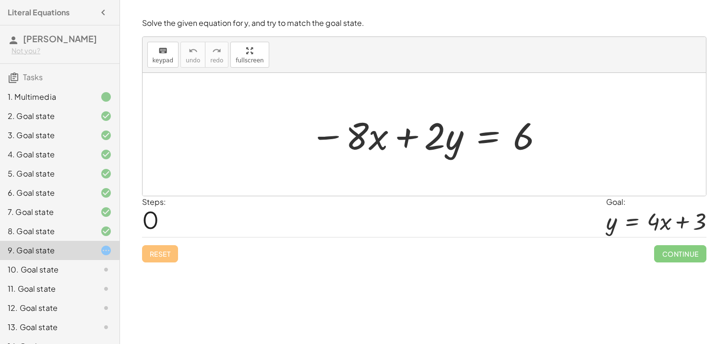
click at [482, 135] on div at bounding box center [427, 134] width 245 height 49
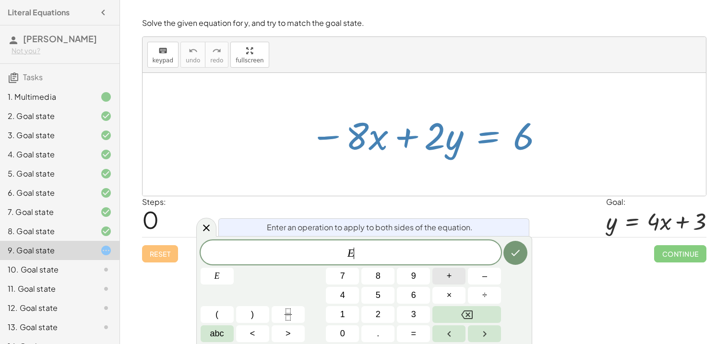
click at [454, 276] on button "+" at bounding box center [448, 276] width 33 height 17
click at [526, 255] on button "Done" at bounding box center [515, 253] width 24 height 24
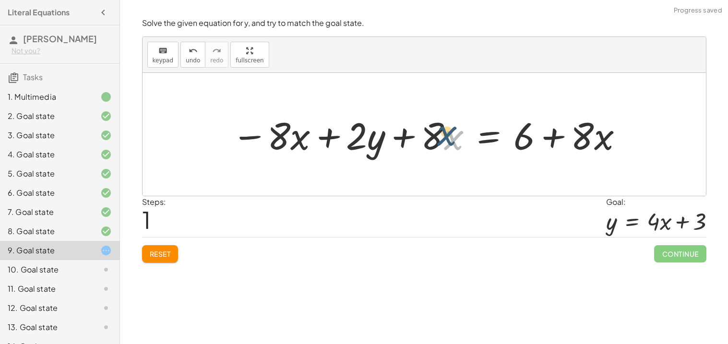
drag, startPoint x: 449, startPoint y: 147, endPoint x: 427, endPoint y: 134, distance: 25.2
click at [427, 134] on div at bounding box center [428, 134] width 402 height 49
drag, startPoint x: 446, startPoint y: 140, endPoint x: 272, endPoint y: 136, distance: 174.2
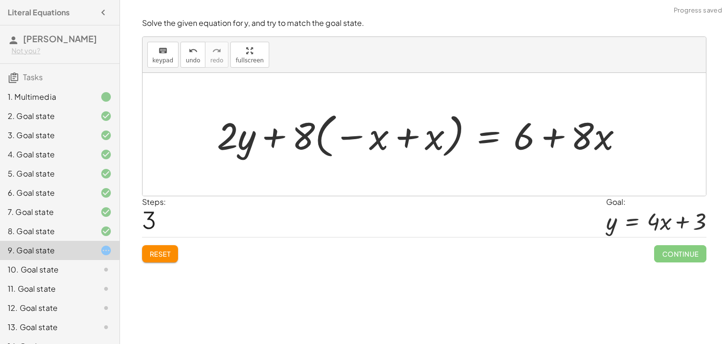
click at [409, 139] on div at bounding box center [423, 134] width 423 height 53
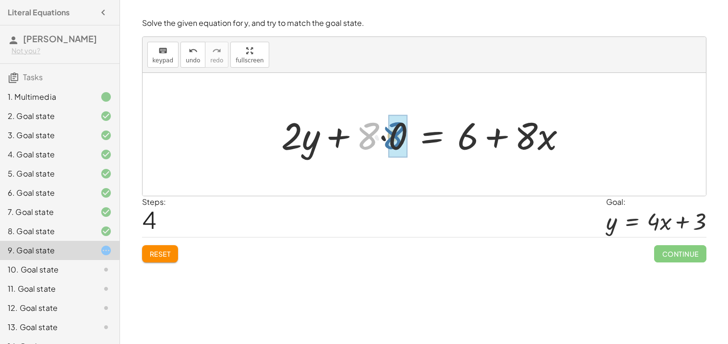
drag, startPoint x: 372, startPoint y: 138, endPoint x: 400, endPoint y: 137, distance: 27.4
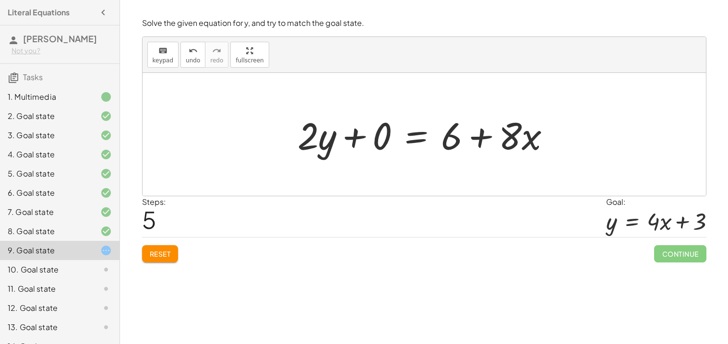
click at [353, 138] on div at bounding box center [428, 134] width 270 height 49
click at [353, 138] on div at bounding box center [454, 134] width 215 height 49
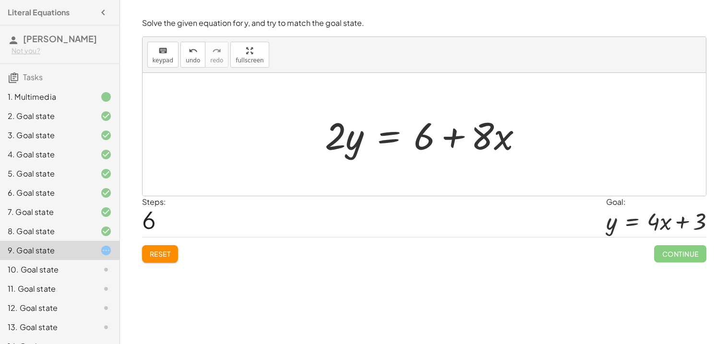
click at [392, 141] on div at bounding box center [427, 134] width 215 height 49
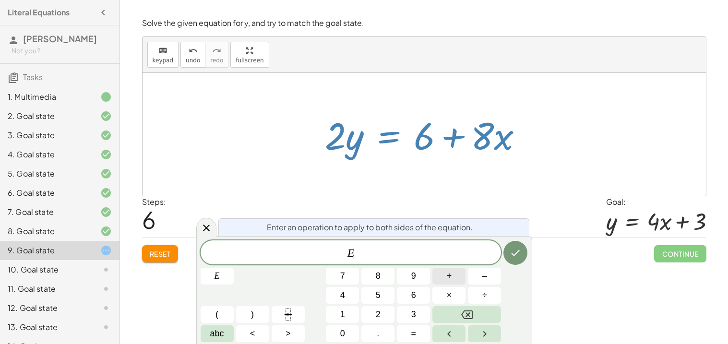
click at [449, 276] on span "+" at bounding box center [449, 276] width 5 height 13
click at [387, 315] on button "2" at bounding box center [377, 314] width 33 height 17
click at [484, 292] on span "÷" at bounding box center [484, 295] width 5 height 13
click at [383, 314] on button "2" at bounding box center [377, 314] width 33 height 17
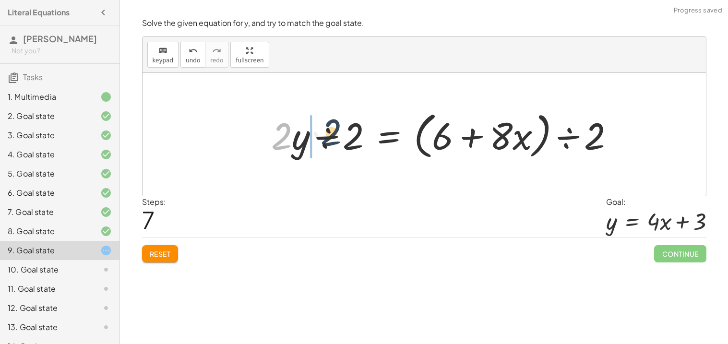
drag, startPoint x: 276, startPoint y: 139, endPoint x: 351, endPoint y: 135, distance: 74.5
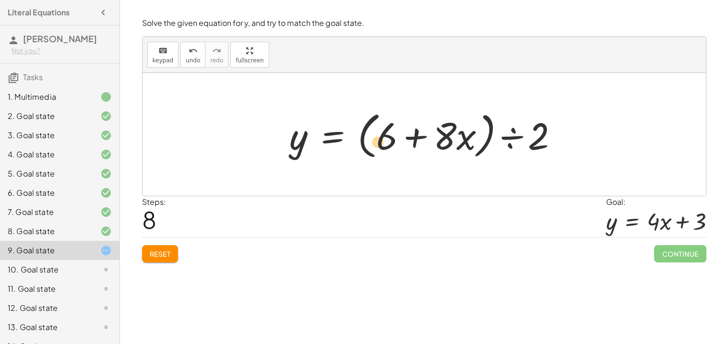
drag, startPoint x: 387, startPoint y: 137, endPoint x: 379, endPoint y: 142, distance: 9.3
click at [379, 142] on div at bounding box center [428, 134] width 286 height 55
click at [508, 135] on div at bounding box center [428, 134] width 286 height 55
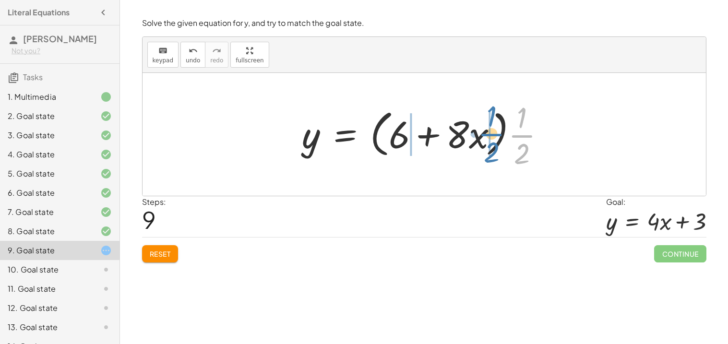
drag, startPoint x: 521, startPoint y: 139, endPoint x: 487, endPoint y: 135, distance: 34.3
click at [487, 135] on div at bounding box center [427, 134] width 261 height 74
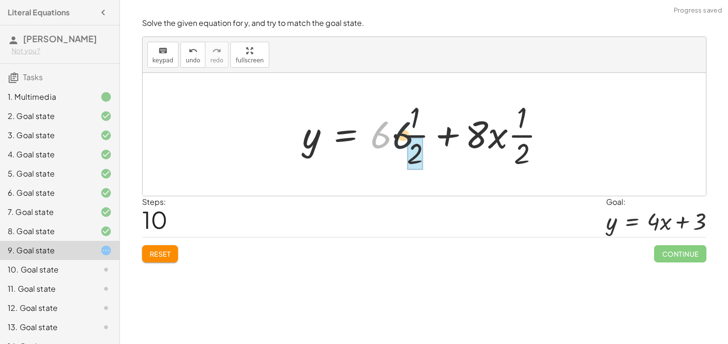
drag, startPoint x: 379, startPoint y: 134, endPoint x: 416, endPoint y: 136, distance: 37.5
click at [416, 136] on div at bounding box center [428, 134] width 260 height 74
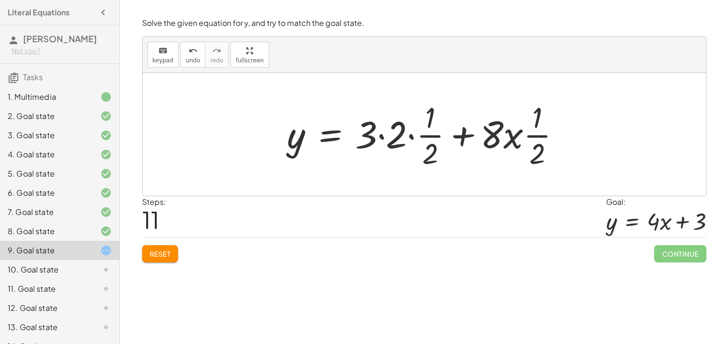
click at [381, 135] on div at bounding box center [428, 134] width 291 height 74
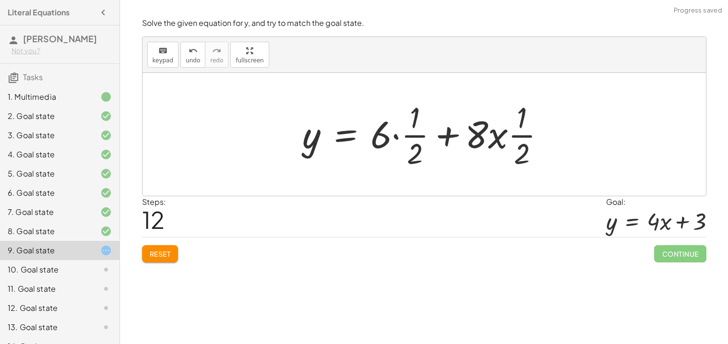
click at [395, 137] on div at bounding box center [428, 134] width 260 height 74
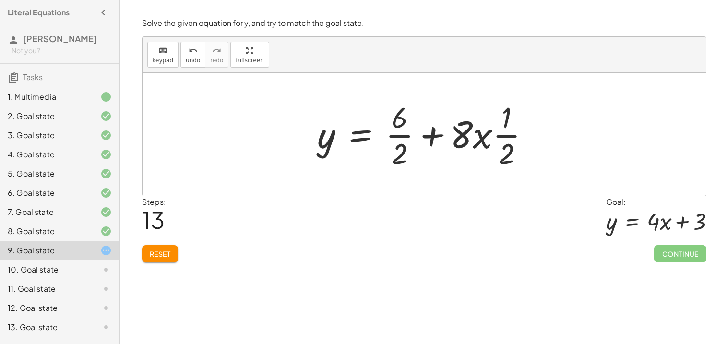
click at [399, 136] on div at bounding box center [428, 134] width 230 height 74
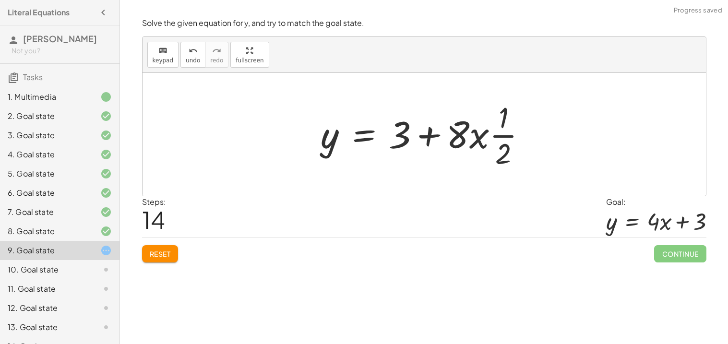
click at [483, 137] on div at bounding box center [427, 134] width 223 height 74
click at [480, 136] on div at bounding box center [427, 134] width 223 height 74
drag, startPoint x: 457, startPoint y: 136, endPoint x: 490, endPoint y: 134, distance: 33.2
click at [490, 134] on div at bounding box center [427, 134] width 223 height 74
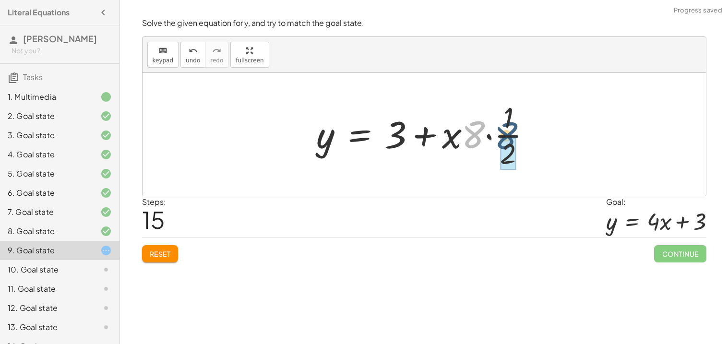
drag, startPoint x: 475, startPoint y: 133, endPoint x: 508, endPoint y: 134, distance: 32.6
click at [508, 134] on div at bounding box center [428, 134] width 232 height 74
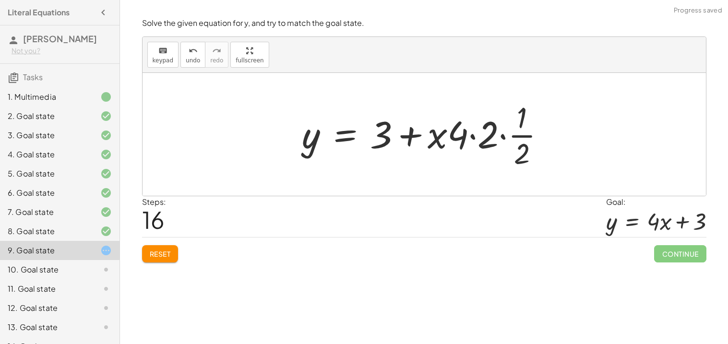
click at [475, 135] on div at bounding box center [427, 134] width 261 height 74
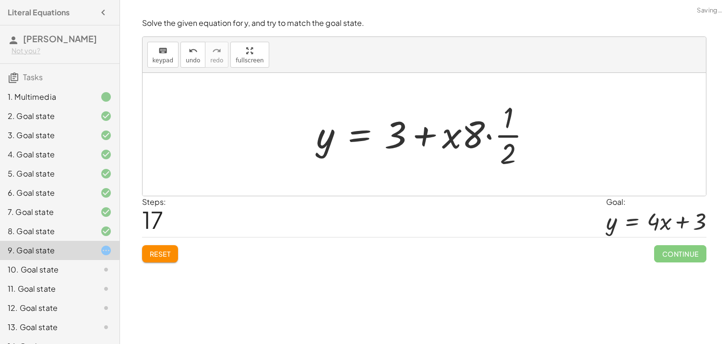
click at [486, 136] on div at bounding box center [428, 134] width 232 height 74
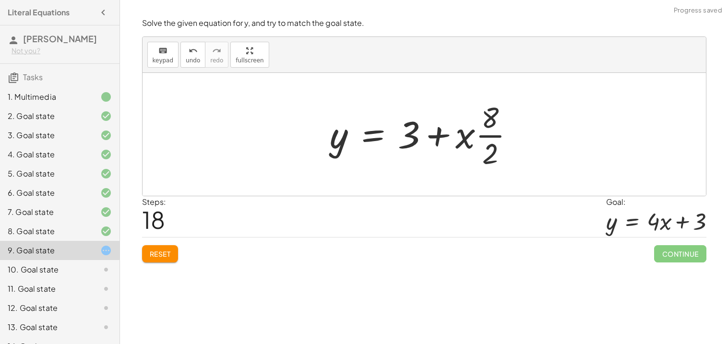
click at [482, 134] on div at bounding box center [426, 134] width 202 height 74
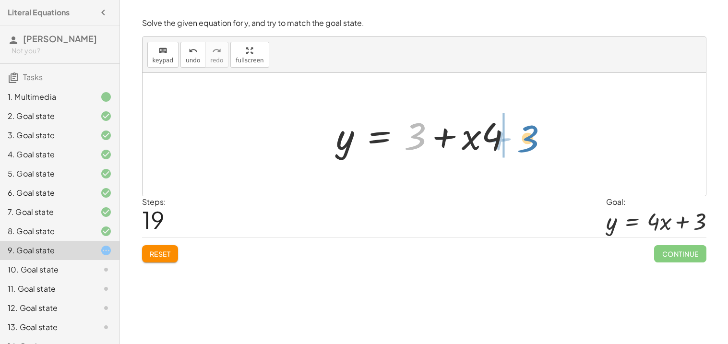
drag, startPoint x: 423, startPoint y: 133, endPoint x: 534, endPoint y: 135, distance: 110.8
click at [534, 135] on div "− · 8 · x + · 2 · y = 6 − · 8 · x + · 2 · y + · 8 · x = + 6 + · 8 · x − · 8 · x…" at bounding box center [423, 134] width 563 height 123
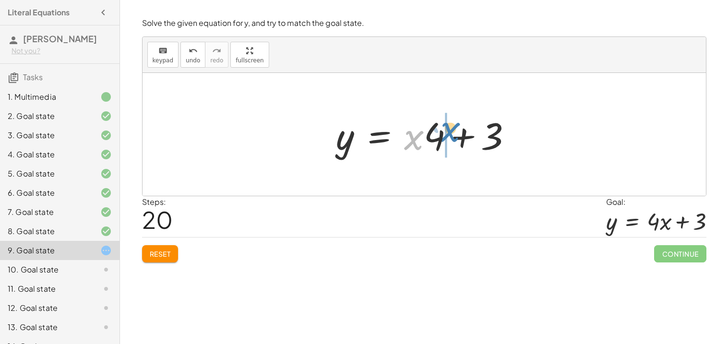
drag, startPoint x: 416, startPoint y: 144, endPoint x: 452, endPoint y: 139, distance: 37.4
click at [452, 139] on div at bounding box center [428, 134] width 193 height 49
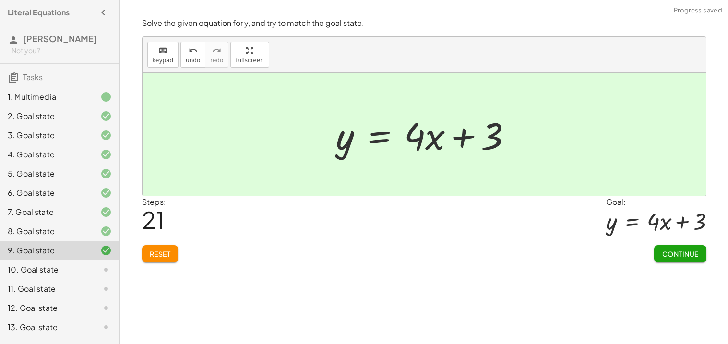
click at [665, 256] on span "Continue" at bounding box center [680, 253] width 36 height 9
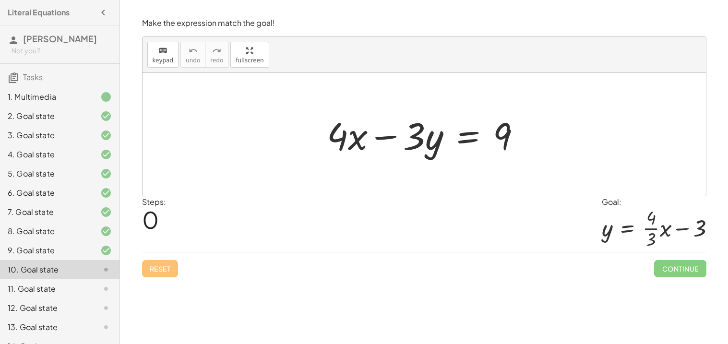
click at [29, 209] on div "7. Goal state" at bounding box center [46, 212] width 77 height 12
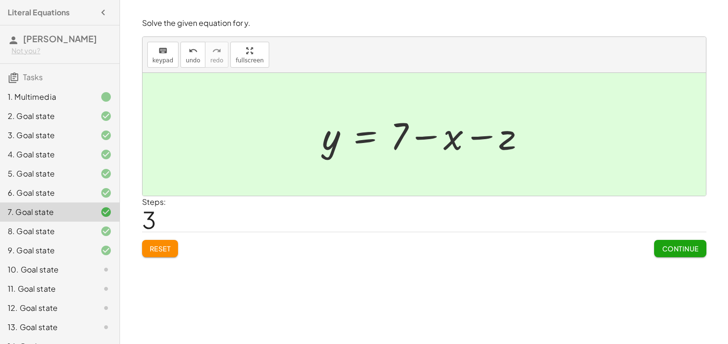
click at [153, 215] on span "3" at bounding box center [149, 219] width 14 height 29
click at [680, 250] on span "Continue" at bounding box center [680, 248] width 36 height 9
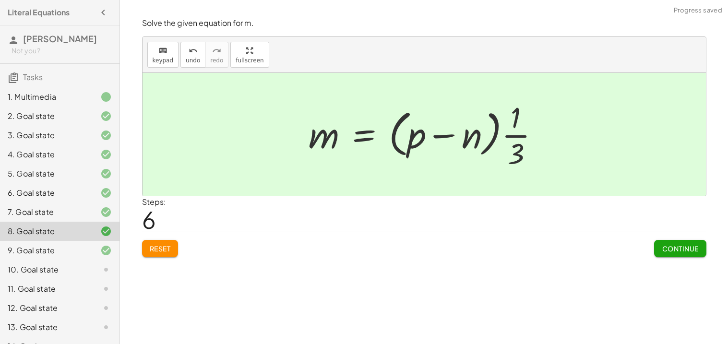
click at [680, 250] on span "Continue" at bounding box center [680, 248] width 36 height 9
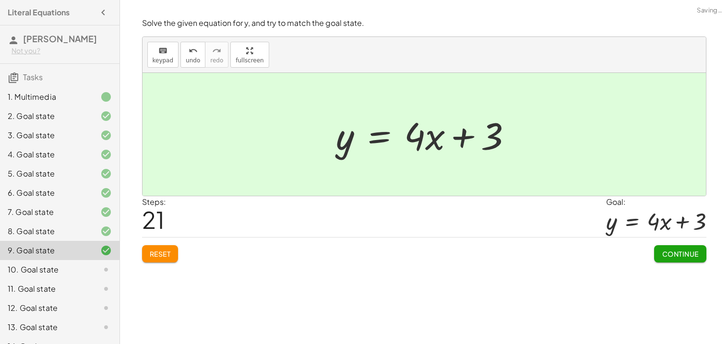
click at [680, 250] on span "Continue" at bounding box center [680, 253] width 36 height 9
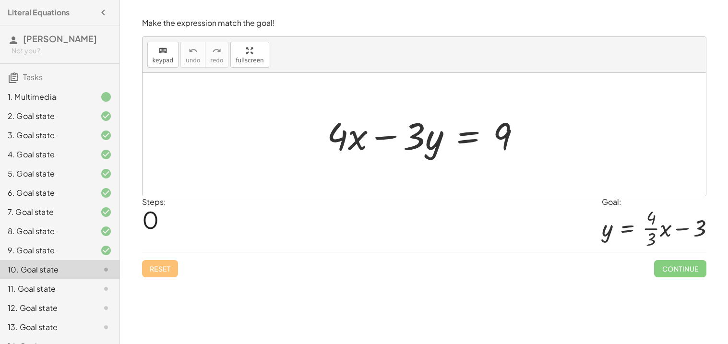
click at [468, 142] on div at bounding box center [428, 134] width 212 height 49
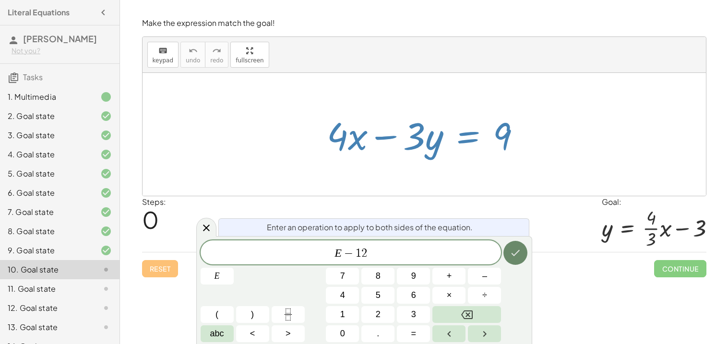
click at [519, 256] on icon "Done" at bounding box center [516, 253] width 12 height 12
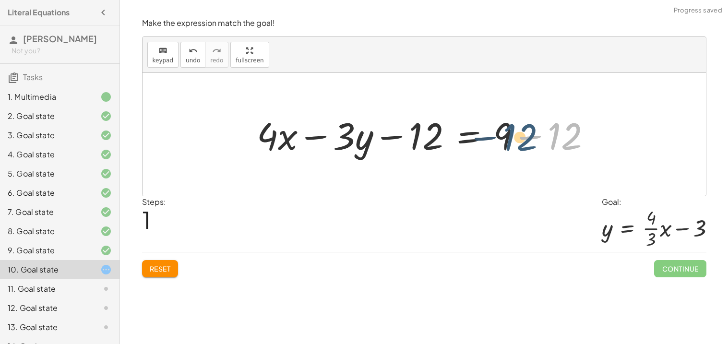
drag, startPoint x: 553, startPoint y: 139, endPoint x: 507, endPoint y: 139, distance: 46.1
click at [507, 139] on div at bounding box center [428, 134] width 352 height 49
drag, startPoint x: 501, startPoint y: 136, endPoint x: 557, endPoint y: 134, distance: 55.2
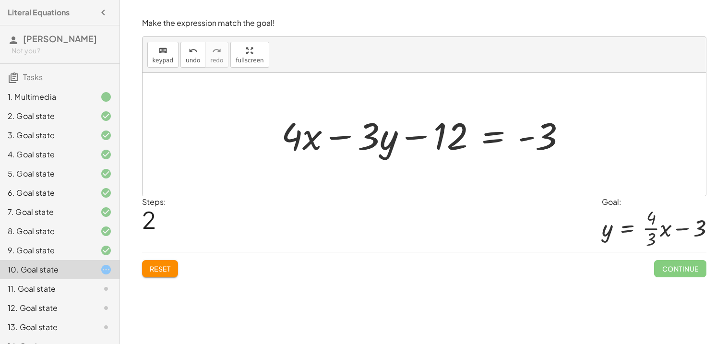
click at [339, 135] on div at bounding box center [427, 134] width 303 height 49
click at [408, 136] on div at bounding box center [427, 134] width 303 height 49
click at [458, 197] on div "Steps: 2 Goal: y = + · · 4 · 3 · x − 3" at bounding box center [424, 224] width 564 height 56
click at [487, 138] on div at bounding box center [427, 134] width 303 height 49
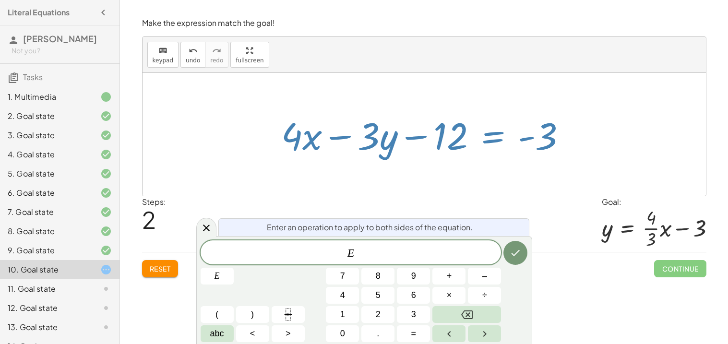
drag, startPoint x: 340, startPoint y: 139, endPoint x: 353, endPoint y: 168, distance: 32.0
click at [353, 168] on div "+ · 4 · x − · 3 · y = 9 + · 4 · x − · 3 · y − 12 = + 9 − 12 + · 4 · x − · 3 · y…" at bounding box center [423, 134] width 563 height 123
click at [492, 290] on button "÷" at bounding box center [484, 295] width 33 height 17
click at [506, 258] on button "Done" at bounding box center [515, 253] width 24 height 24
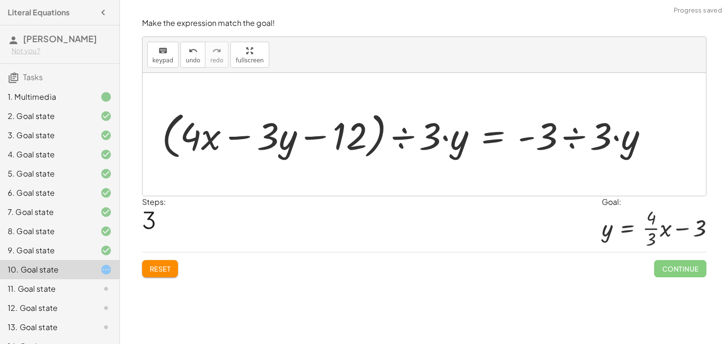
click at [312, 140] on div at bounding box center [409, 134] width 504 height 55
click at [403, 136] on div at bounding box center [409, 134] width 504 height 55
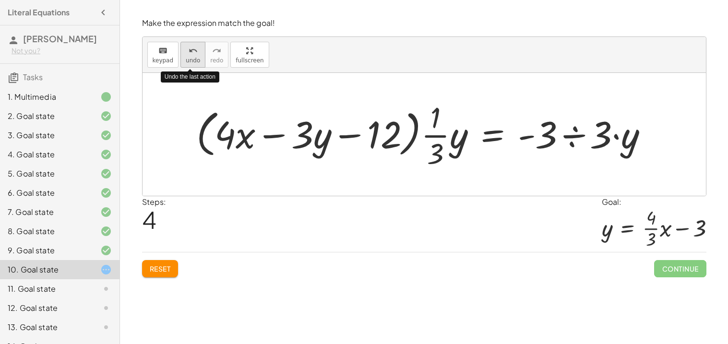
click at [194, 53] on div "undo" at bounding box center [193, 51] width 14 height 12
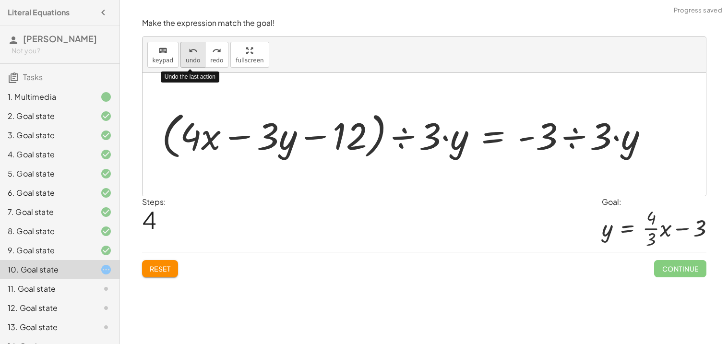
click at [194, 53] on div "undo" at bounding box center [193, 51] width 14 height 12
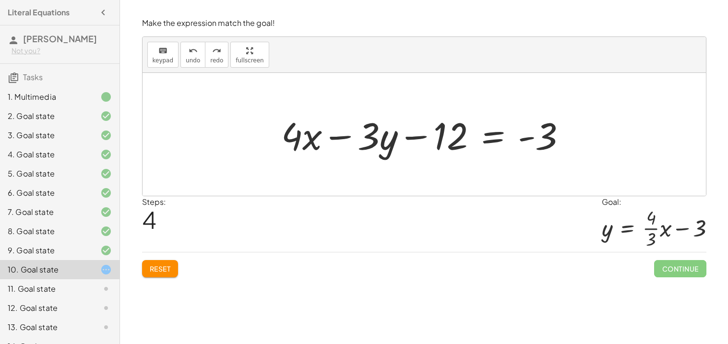
click at [727, 184] on div "Welcome to Graspable Math 👋 Graspable Math lets you use touch or mouse gestures…" at bounding box center [424, 172] width 608 height 344
